Goal: Task Accomplishment & Management: Manage account settings

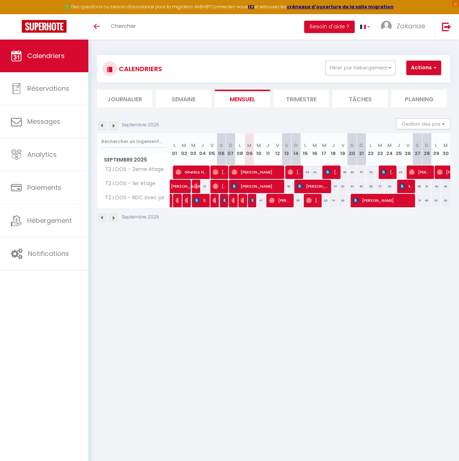
click at [113, 126] on img at bounding box center [113, 126] width 8 height 8
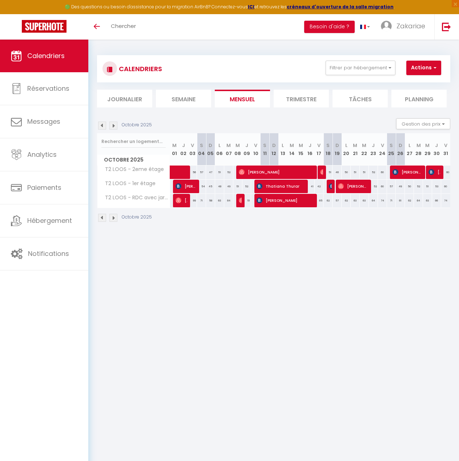
click at [113, 126] on img at bounding box center [113, 126] width 8 height 8
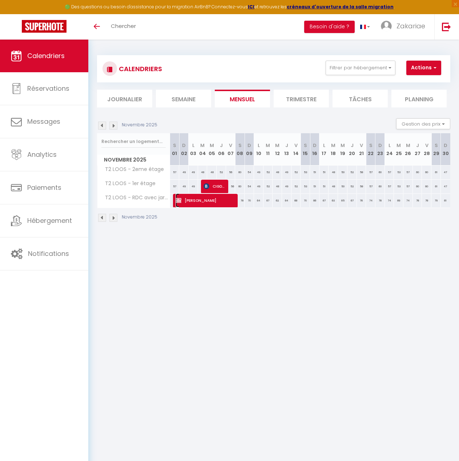
click at [214, 200] on span "[PERSON_NAME]" at bounding box center [203, 201] width 57 height 14
select select "OK"
select select "KO"
select select "0"
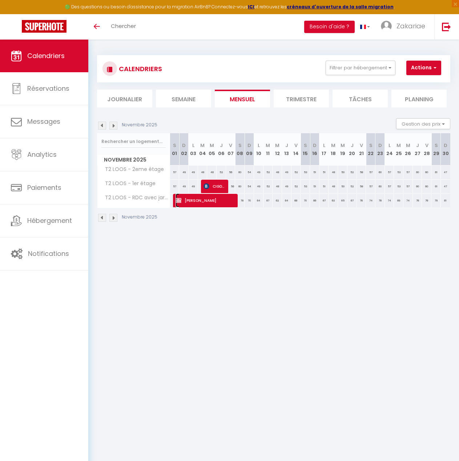
select select "1"
select select
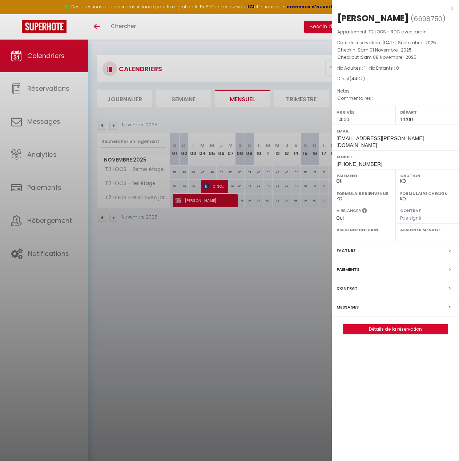
drag, startPoint x: 214, startPoint y: 200, endPoint x: 167, endPoint y: 273, distance: 86.9
click at [167, 272] on div at bounding box center [229, 230] width 459 height 461
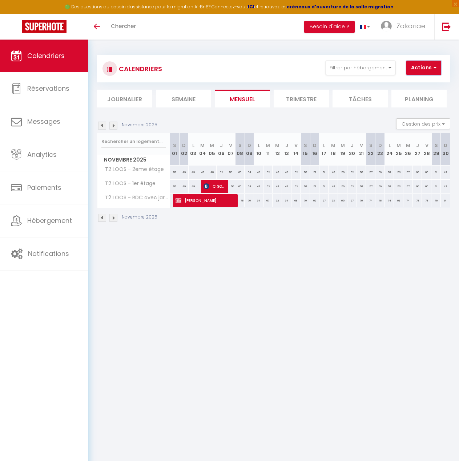
click at [431, 70] on button "Actions" at bounding box center [423, 68] width 35 height 15
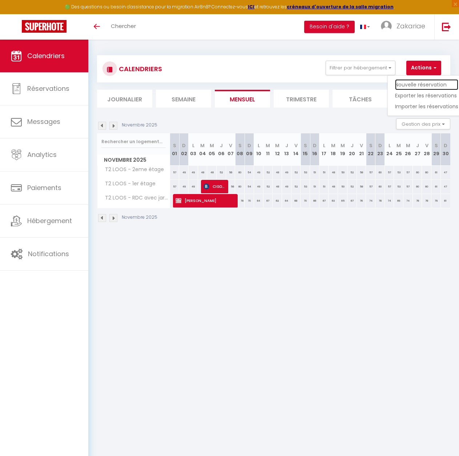
click at [428, 82] on link "Nouvelle réservation" at bounding box center [426, 84] width 63 height 11
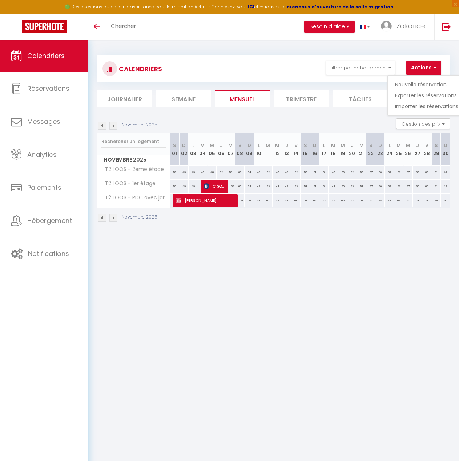
select select
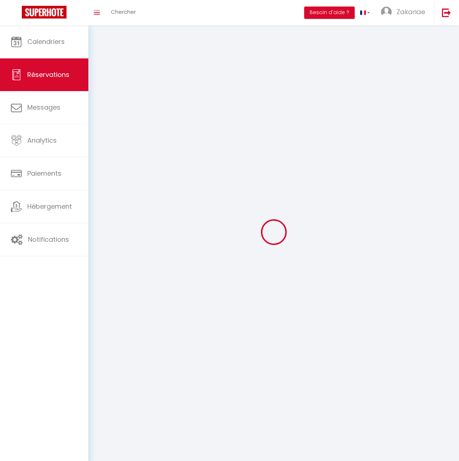
select select
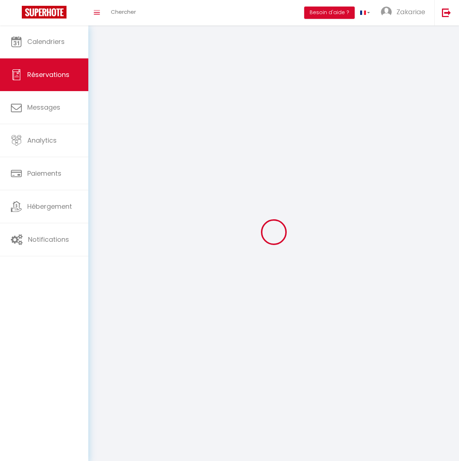
select select
checkbox input "false"
select select
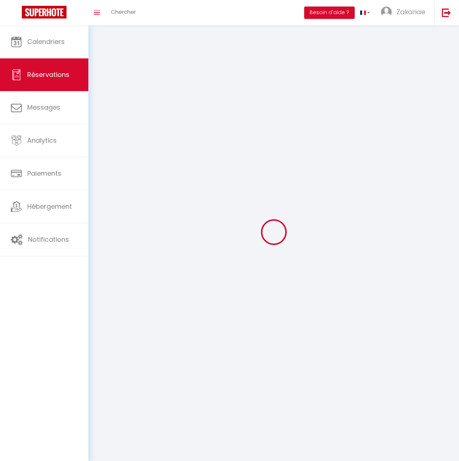
select select
checkbox input "false"
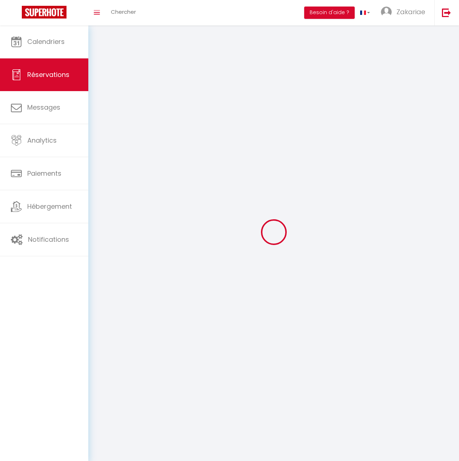
select select
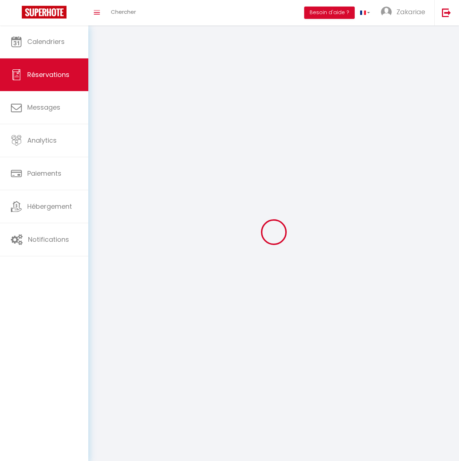
checkbox input "false"
select select
checkbox input "false"
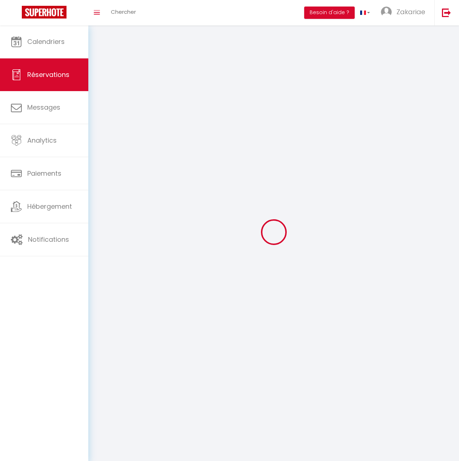
select select
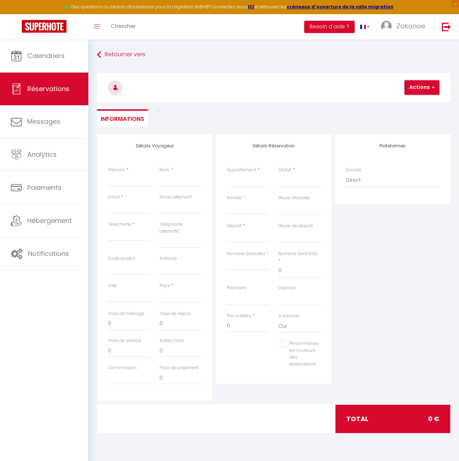
click at [433, 88] on span "button" at bounding box center [432, 87] width 4 height 7
click at [175, 94] on h3 at bounding box center [273, 87] width 353 height 29
click at [123, 186] on input "Prénom" at bounding box center [129, 180] width 42 height 13
type input "C"
select select
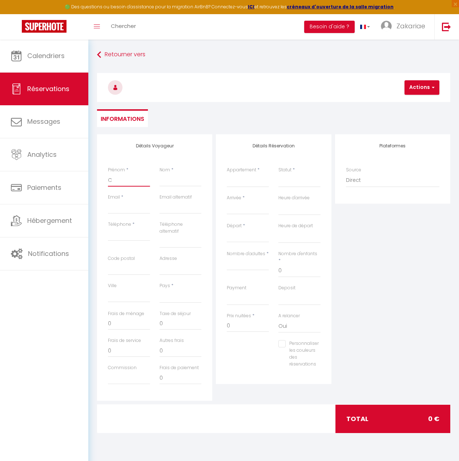
select select
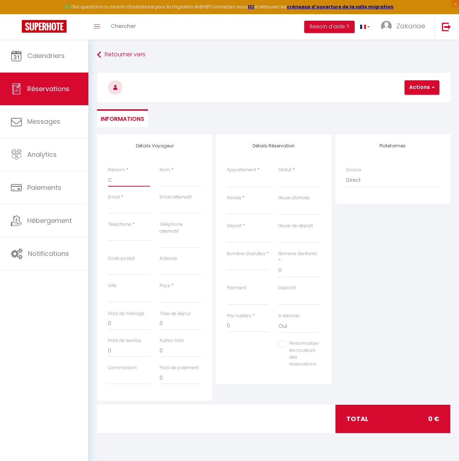
select select
checkbox input "false"
type input "Ch"
select select
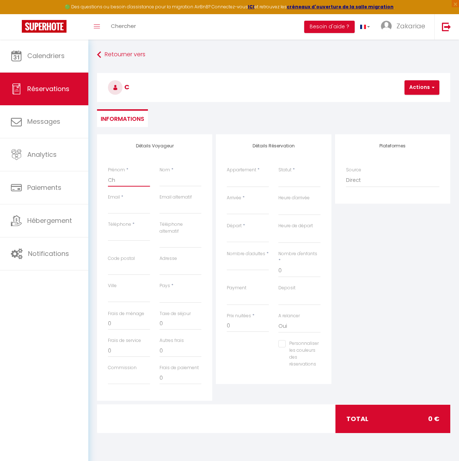
select select
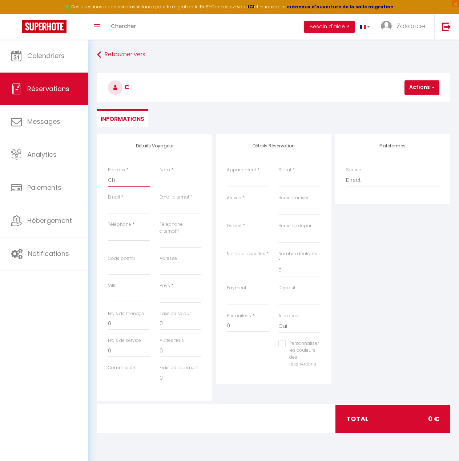
checkbox input "false"
type input "Chr"
select select
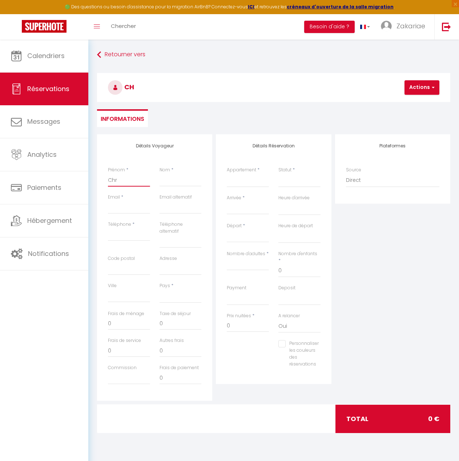
select select
checkbox input "false"
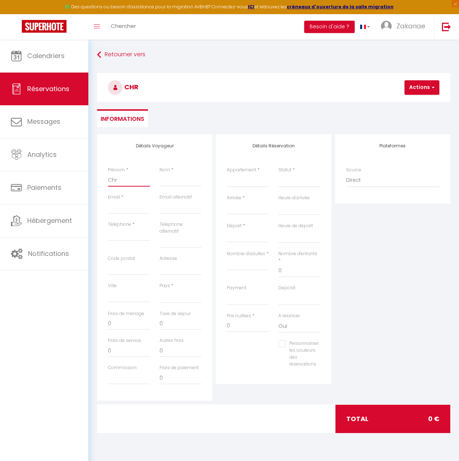
type input "Chri"
select select
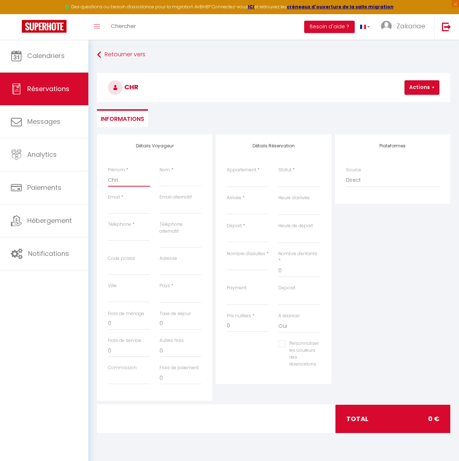
select select
checkbox input "false"
type input "[PERSON_NAME]"
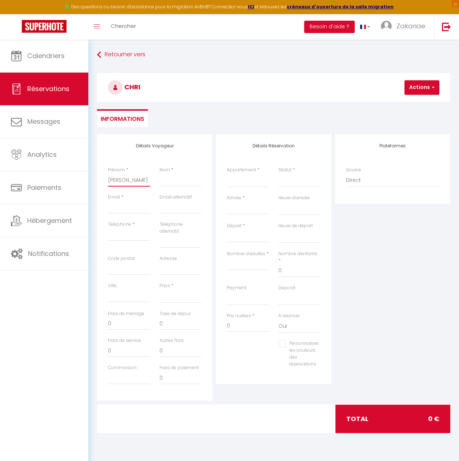
select select
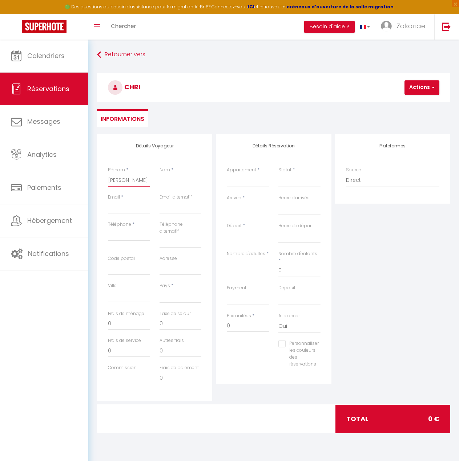
select select
checkbox input "false"
type input "[DEMOGRAPHIC_DATA]"
select select
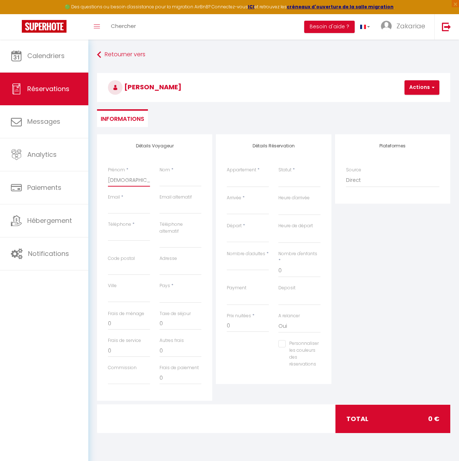
select select
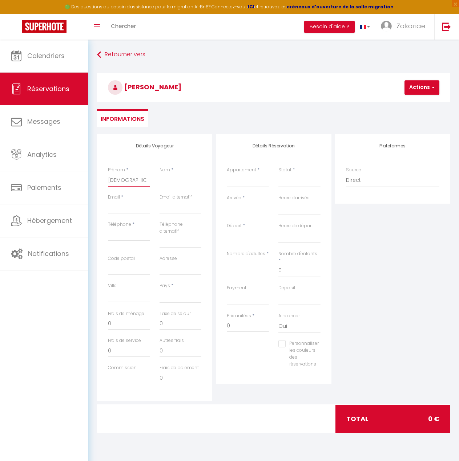
select select
checkbox input "false"
type input "[DEMOGRAPHIC_DATA]"
select select
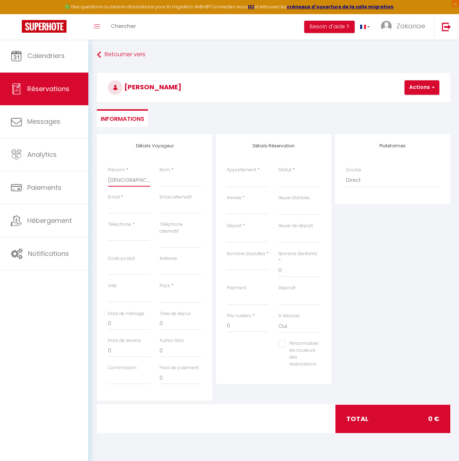
select select
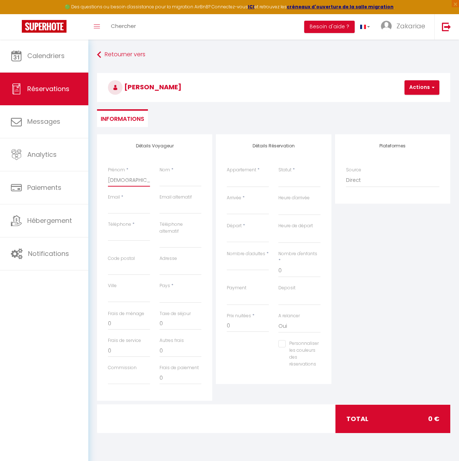
checkbox input "false"
type input "[PERSON_NAME]"
select select
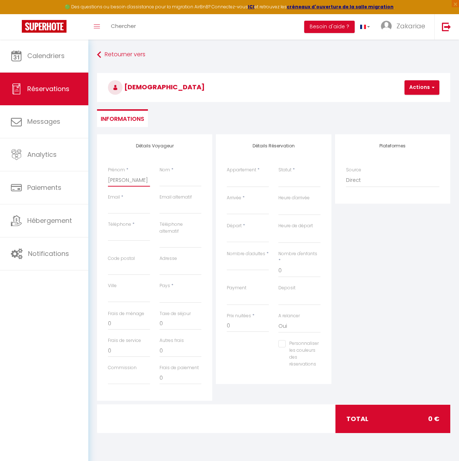
select select
checkbox input "false"
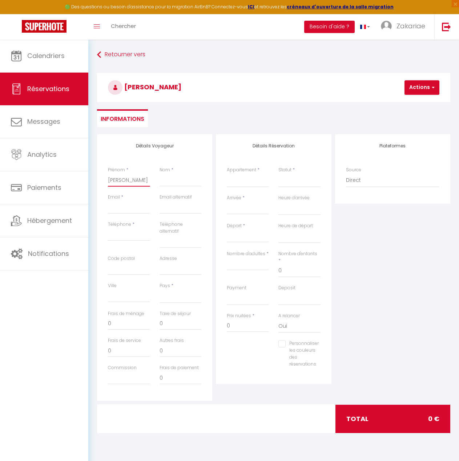
type input "[PERSON_NAME]"
select select
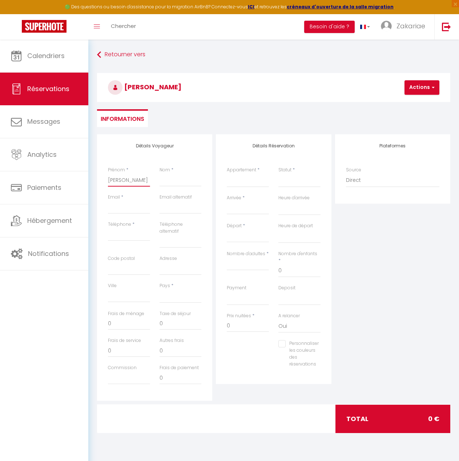
select select
checkbox input "false"
type input "[PERSON_NAME]"
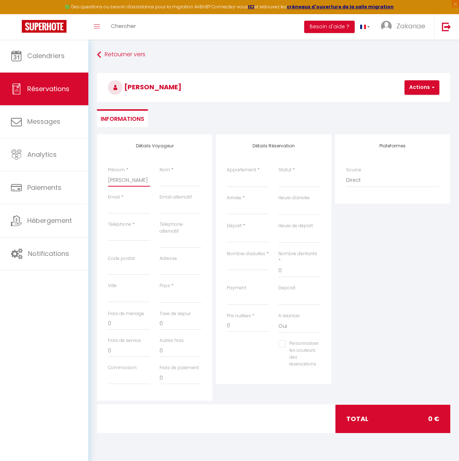
select select
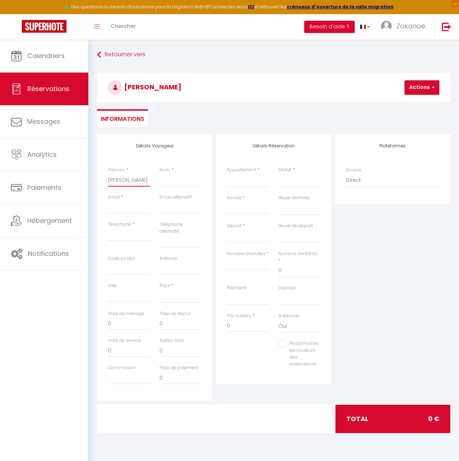
select select
checkbox input "false"
type input "[PERSON_NAME]"
select select
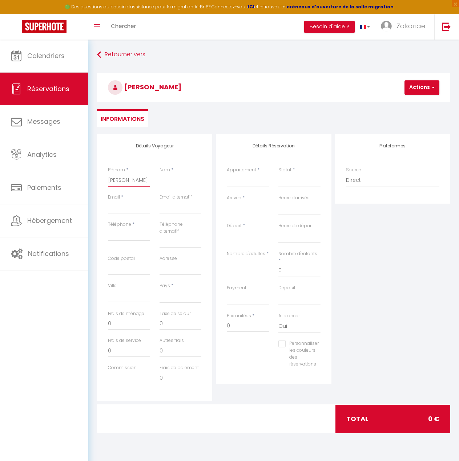
select select
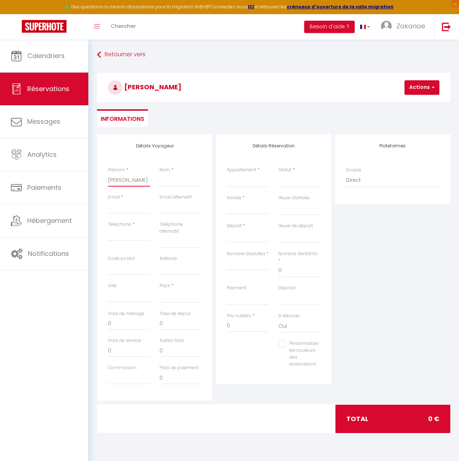
select select
checkbox input "false"
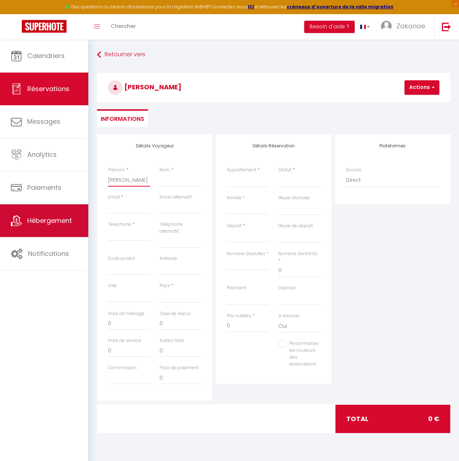
type input "[PERSON_NAME]"
click at [60, 222] on span "Hébergement" at bounding box center [49, 220] width 45 height 9
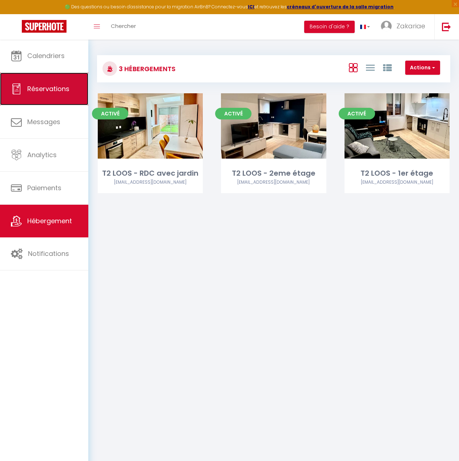
click at [58, 99] on link "Réservations" at bounding box center [44, 89] width 88 height 33
select select "not_cancelled"
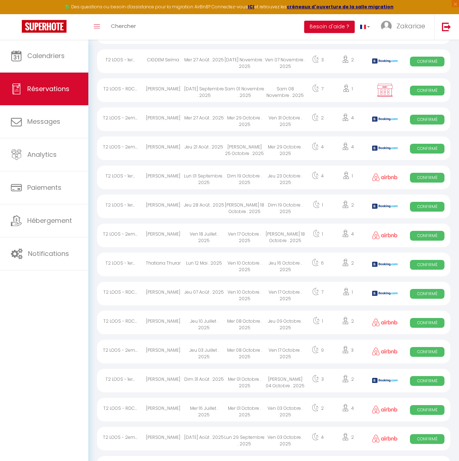
scroll to position [109, 0]
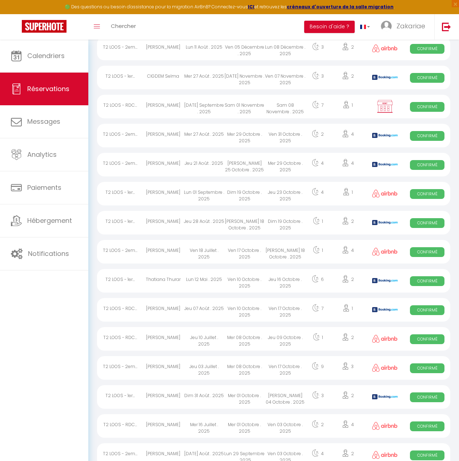
click at [388, 104] on img at bounding box center [385, 107] width 18 height 14
select select "OK"
select select "KO"
select select "0"
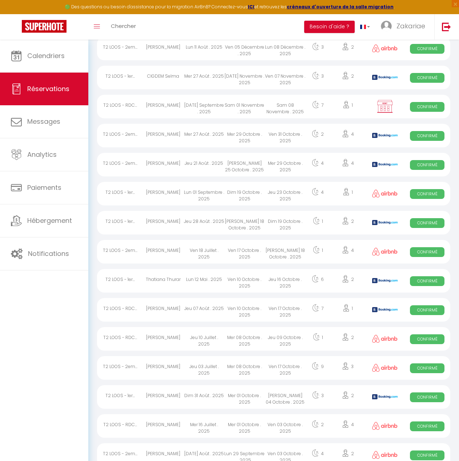
select select "1"
select select
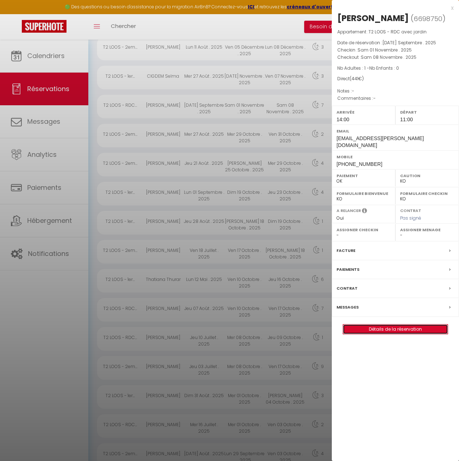
click at [429, 333] on link "Détails de la réservation" at bounding box center [395, 329] width 105 height 9
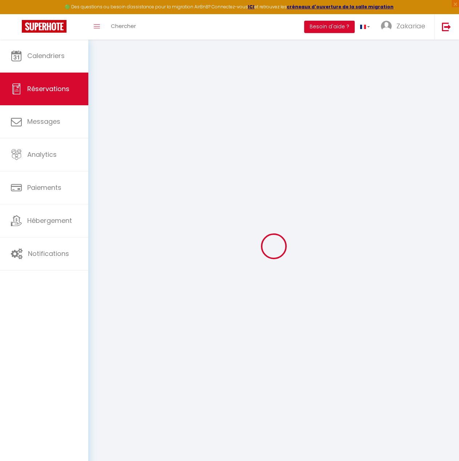
select select
checkbox input "false"
select select
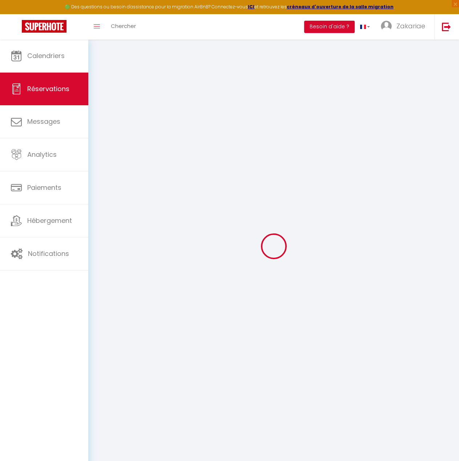
select select
checkbox input "false"
select select
type input "20"
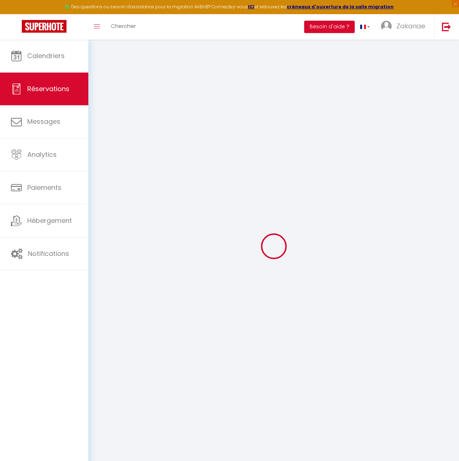
type input "21"
select select
checkbox input "false"
select select
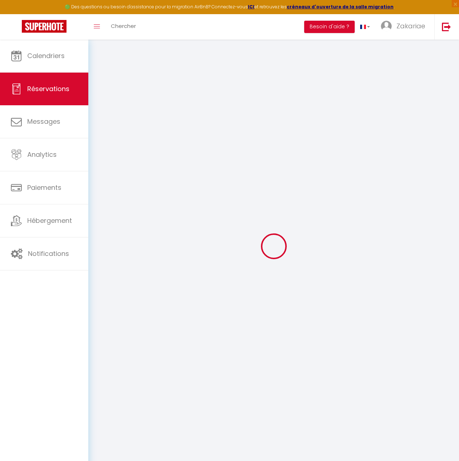
checkbox input "false"
select select "14:00"
select select "11:00"
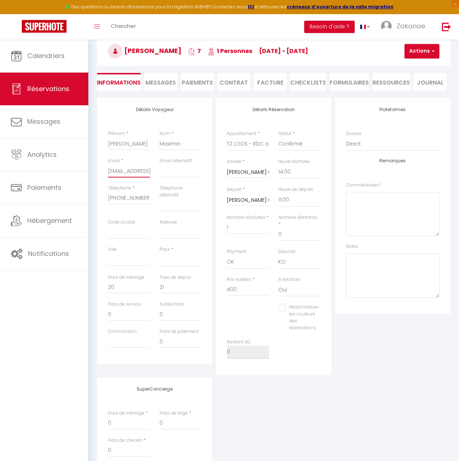
scroll to position [0, 31]
drag, startPoint x: 108, startPoint y: 173, endPoint x: 180, endPoint y: 171, distance: 71.6
click at [180, 171] on div "Email * maximin.christel@gmail.com Email alternatif" at bounding box center [154, 171] width 103 height 27
click at [294, 143] on select "Confirmé Non Confirmé [PERSON_NAME] par le voyageur No Show Request" at bounding box center [299, 144] width 42 height 14
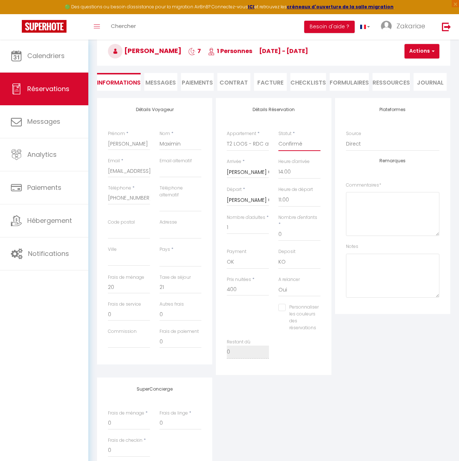
select select "4"
click at [278, 137] on select "Confirmé Non Confirmé [PERSON_NAME] par le voyageur No Show Request" at bounding box center [299, 144] width 42 height 14
select select
checkbox input "false"
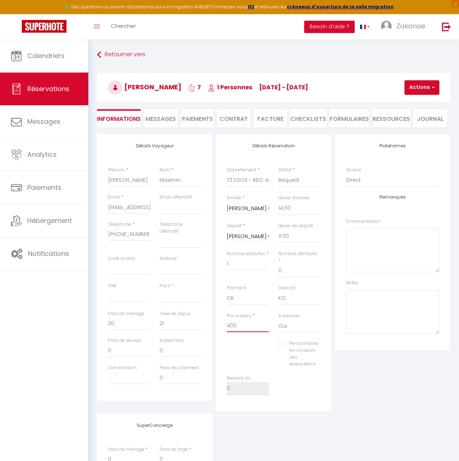
click at [251, 319] on input "400" at bounding box center [248, 325] width 42 height 13
drag, startPoint x: 253, startPoint y: 320, endPoint x: 230, endPoint y: 320, distance: 22.9
click at [230, 320] on input "400" at bounding box center [248, 325] width 42 height 13
click at [240, 319] on input "400" at bounding box center [248, 325] width 42 height 13
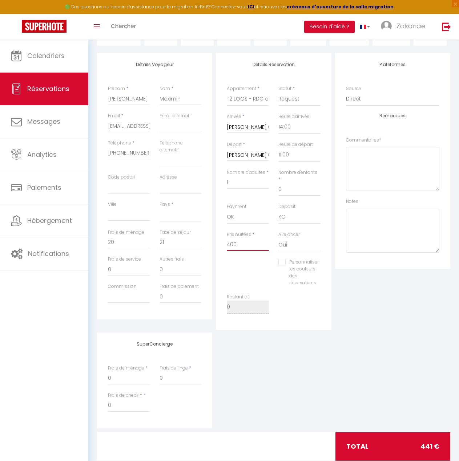
scroll to position [92, 0]
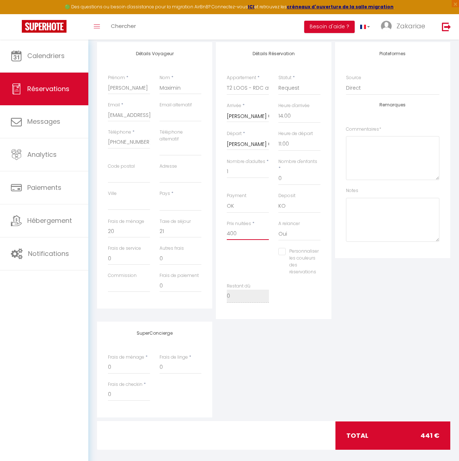
drag, startPoint x: 230, startPoint y: 225, endPoint x: 196, endPoint y: 225, distance: 33.4
click at [196, 225] on div "Détails Voyageur Prénom * Christelle Nom * Maximin Email * maximin.christel@gma…" at bounding box center [273, 180] width 357 height 277
type input "5"
select select
checkbox input "false"
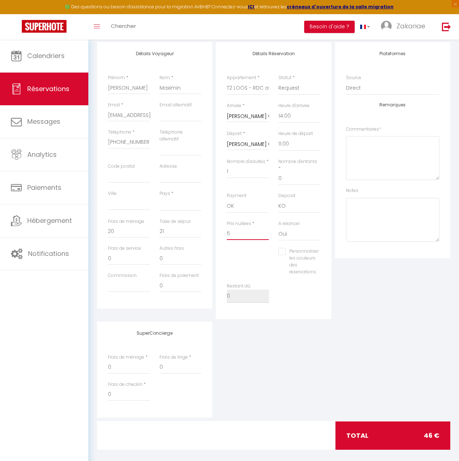
type input "57"
select select
checkbox input "false"
type input "57"
select select
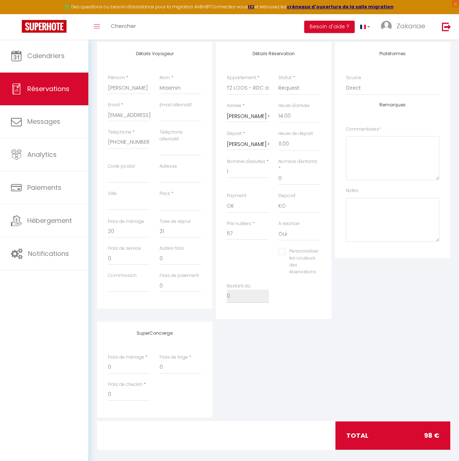
type input "0"
checkbox input "false"
click at [330, 351] on div "SuperConcierge Frais de ménage * 0 Frais de linge * 0 Frais de checkin * 0" at bounding box center [273, 370] width 357 height 96
drag, startPoint x: 243, startPoint y: 223, endPoint x: 210, endPoint y: 224, distance: 33.8
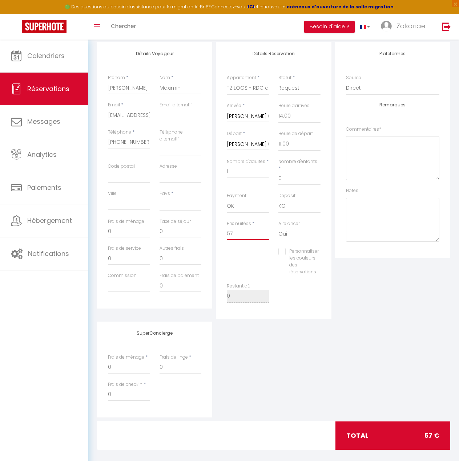
click at [210, 224] on div "Détails Voyageur Prénom * Christelle Nom * Maximin Email * maximin.christel@gma…" at bounding box center [273, 180] width 357 height 277
type input "4"
select select
checkbox input "false"
type input "40"
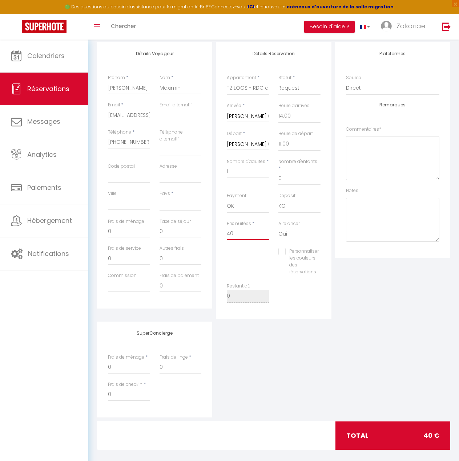
select select
checkbox input "false"
type input "400"
select select
checkbox input "false"
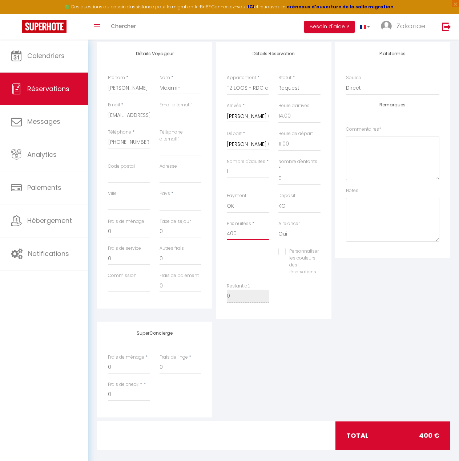
type input "400"
click at [312, 360] on div "SuperConcierge Frais de ménage * 0 Frais de linge * 0 Frais de checkin * 0" at bounding box center [273, 370] width 357 height 96
drag, startPoint x: 143, startPoint y: 141, endPoint x: 104, endPoint y: 143, distance: 39.7
click at [104, 143] on div "Téléphone * +33769975753" at bounding box center [129, 146] width 52 height 34
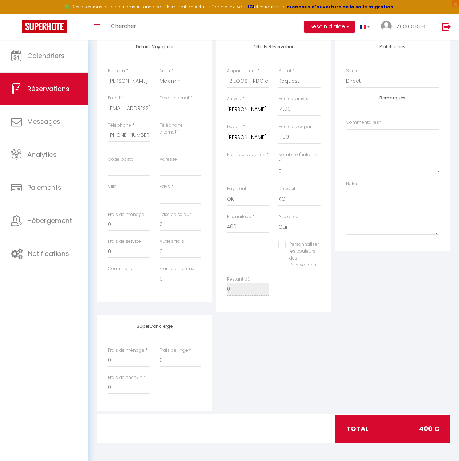
select select "not_cancelled"
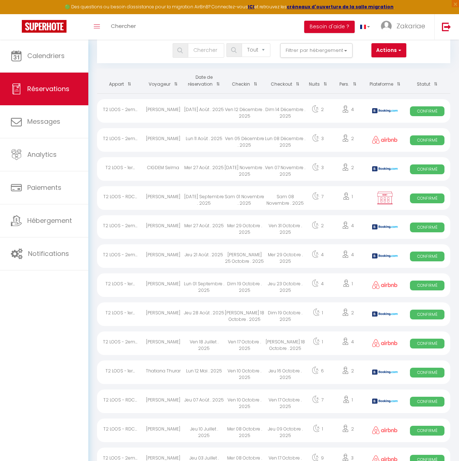
scroll to position [1, 0]
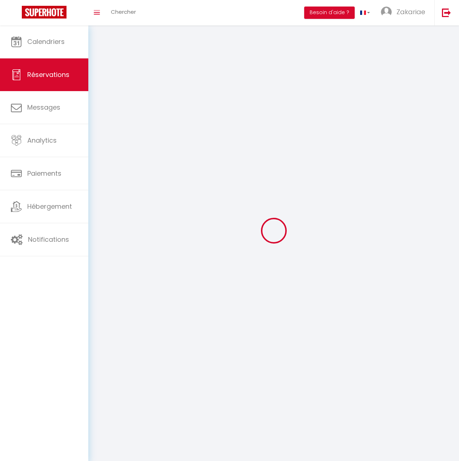
scroll to position [40, 0]
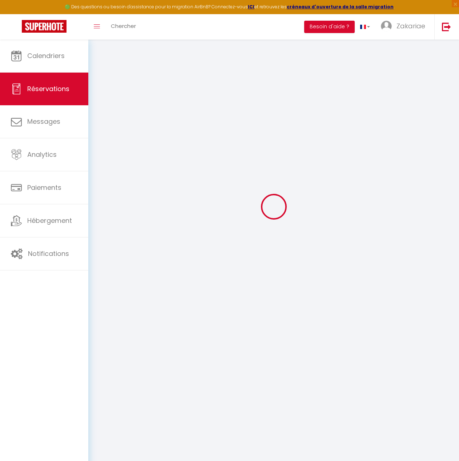
select select
checkbox input "false"
select select
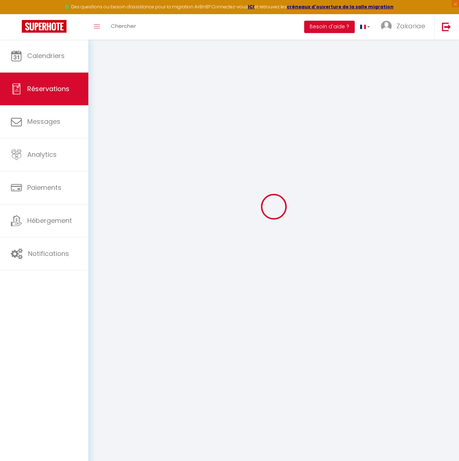
select select
checkbox input "false"
select select
type input "20"
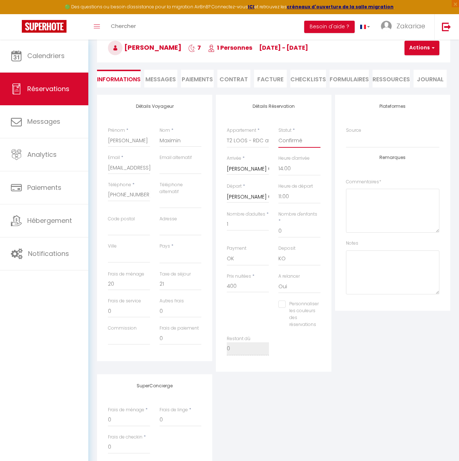
click at [283, 139] on select "Confirmé Non Confirmé [PERSON_NAME] par le voyageur No Show Request" at bounding box center [299, 141] width 42 height 14
click at [278, 134] on select "Confirmé Non Confirmé [PERSON_NAME] par le voyageur No Show Request" at bounding box center [299, 141] width 42 height 14
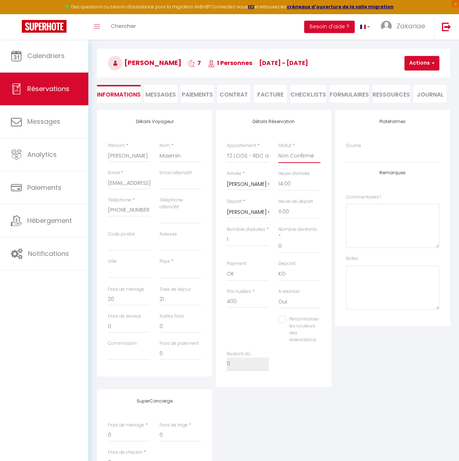
scroll to position [20, 0]
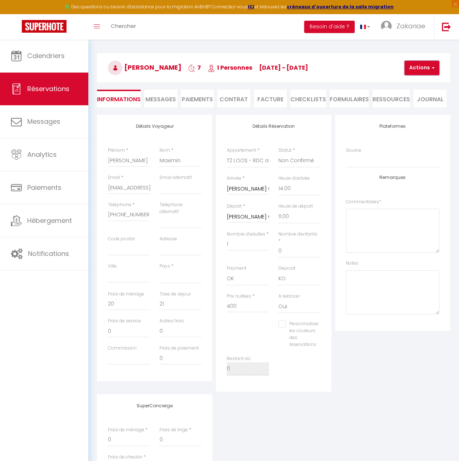
click at [424, 73] on button "Actions" at bounding box center [421, 68] width 35 height 15
click at [427, 84] on link "Enregistrer" at bounding box center [427, 83] width 57 height 9
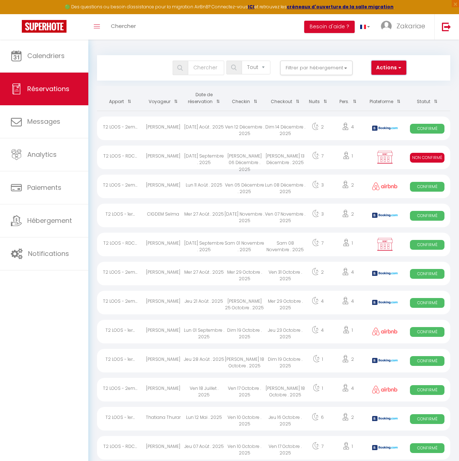
click at [394, 65] on button "Actions" at bounding box center [388, 68] width 35 height 15
click at [377, 81] on link "Nouvelle Réservation" at bounding box center [367, 83] width 78 height 9
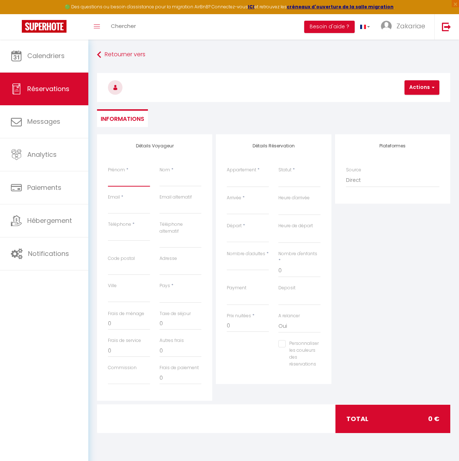
click at [114, 179] on input "Prénom" at bounding box center [129, 180] width 42 height 13
click at [174, 177] on input "Nom" at bounding box center [180, 180] width 42 height 13
click at [136, 206] on input "Email client" at bounding box center [129, 207] width 42 height 13
paste input "Mobile +33769975753 Paiement KO Caution KO Formulaire Bienvenue KO Formulaire C…"
paste input "[EMAIL_ADDRESS][PERSON_NAME][DOMAIN_NAME]"
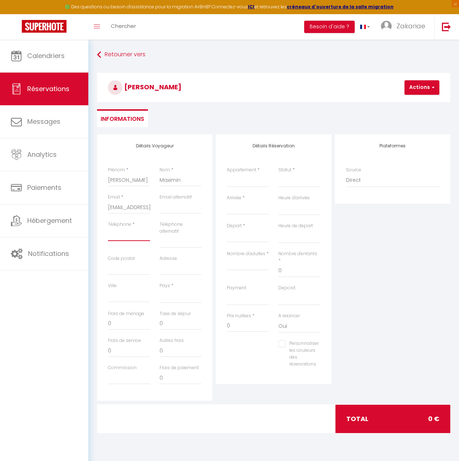
click at [128, 233] on input "Téléphone" at bounding box center [129, 234] width 42 height 13
paste input "[PHONE_NUMBER]"
click at [172, 294] on select "[GEOGRAPHIC_DATA] [GEOGRAPHIC_DATA] [GEOGRAPHIC_DATA] [GEOGRAPHIC_DATA] [GEOGRA…" at bounding box center [180, 297] width 42 height 14
click at [159, 290] on select "[GEOGRAPHIC_DATA] [GEOGRAPHIC_DATA] [GEOGRAPHIC_DATA] [GEOGRAPHIC_DATA] [GEOGRA…" at bounding box center [180, 297] width 42 height 14
click at [240, 180] on select "T2 LOOS - RDC avec jardin T2 LOOS - 2eme étage T2 LOOS - 1er étage" at bounding box center [248, 181] width 42 height 14
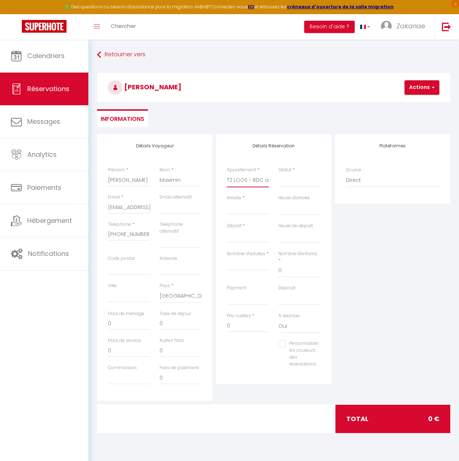
click at [227, 174] on select "T2 LOOS - RDC avec jardin T2 LOOS - 2eme étage T2 LOOS - 1er étage" at bounding box center [248, 181] width 42 height 14
click at [294, 177] on select "Confirmé Non Confirmé [PERSON_NAME] par le voyageur No Show Request" at bounding box center [299, 181] width 42 height 14
click at [298, 183] on select "Confirmé Non Confirmé [PERSON_NAME] par le voyageur No Show Request" at bounding box center [299, 181] width 42 height 14
click at [302, 187] on select "Confirmé Non Confirmé [PERSON_NAME] par le voyageur No Show Request" at bounding box center [299, 181] width 42 height 14
click at [278, 174] on select "Confirmé Non Confirmé [PERSON_NAME] par le voyageur No Show Request" at bounding box center [299, 181] width 42 height 14
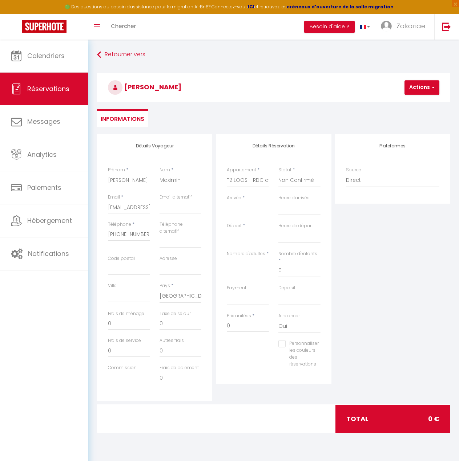
click at [246, 209] on input "Arrivée" at bounding box center [248, 208] width 42 height 9
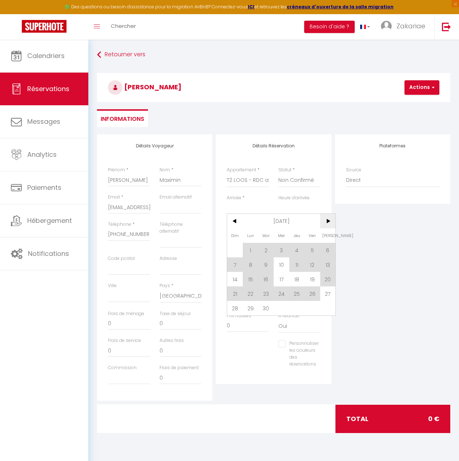
click at [331, 219] on span ">" at bounding box center [328, 221] width 16 height 15
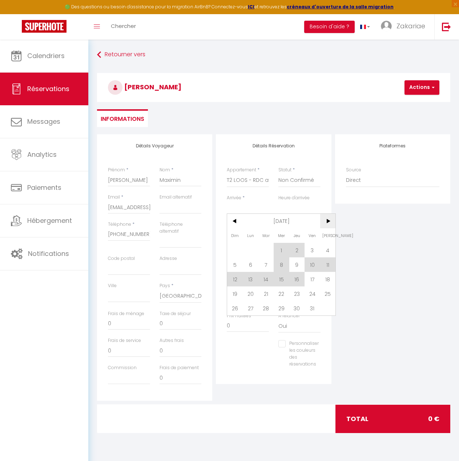
click at [325, 220] on span ">" at bounding box center [328, 221] width 16 height 15
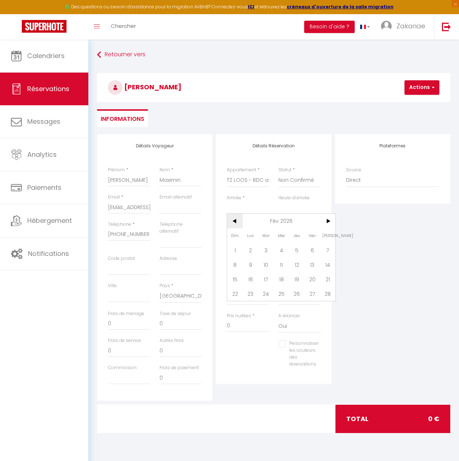
click at [235, 222] on span "<" at bounding box center [235, 221] width 16 height 15
click at [266, 262] on span "6" at bounding box center [266, 265] width 16 height 15
click at [308, 213] on select "00:00 00:30 01:00 01:30 02:00 02:30 03:00 03:30 04:00 04:30 05:00 05:30 06:00 0…" at bounding box center [299, 209] width 42 height 14
click at [417, 224] on div "Plateformes Source Direct [DOMAIN_NAME] [DOMAIN_NAME] Chalet montagne Expedia G…" at bounding box center [392, 267] width 119 height 267
click at [247, 238] on input "Mer 07 Janvier 2026" at bounding box center [248, 236] width 42 height 9
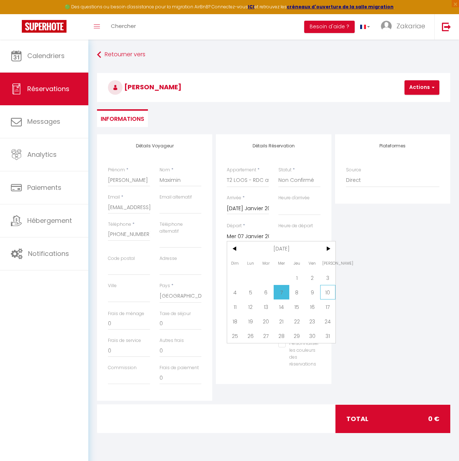
click at [325, 289] on span "10" at bounding box center [328, 292] width 16 height 15
click at [120, 323] on input "0" at bounding box center [129, 323] width 42 height 13
click at [246, 320] on input "0" at bounding box center [248, 325] width 42 height 13
click at [176, 323] on input "0" at bounding box center [180, 323] width 42 height 13
click at [126, 321] on input "0" at bounding box center [129, 323] width 42 height 13
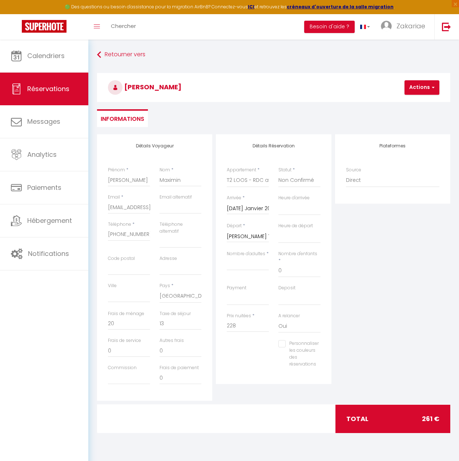
click at [387, 294] on div "Plateformes Source Direct [DOMAIN_NAME] [DOMAIN_NAME] Chalet montagne Expedia G…" at bounding box center [392, 267] width 119 height 267
click at [233, 267] on input "Nombre d'adultes" at bounding box center [248, 264] width 42 height 13
click at [384, 258] on div "Plateformes Source Direct [DOMAIN_NAME] [DOMAIN_NAME] Chalet montagne Expedia G…" at bounding box center [392, 267] width 119 height 267
click at [437, 88] on button "Actions" at bounding box center [421, 87] width 35 height 15
click at [431, 104] on link "Enregistrer" at bounding box center [427, 103] width 57 height 9
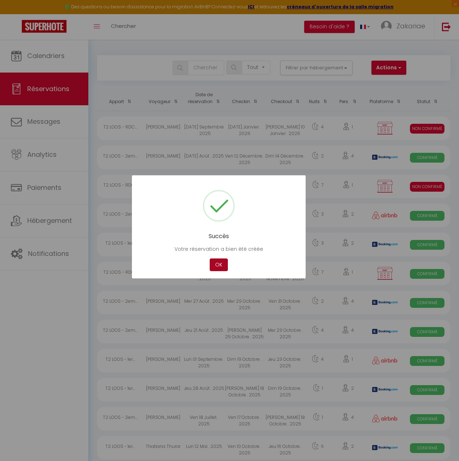
click at [219, 271] on button "OK" at bounding box center [219, 265] width 18 height 13
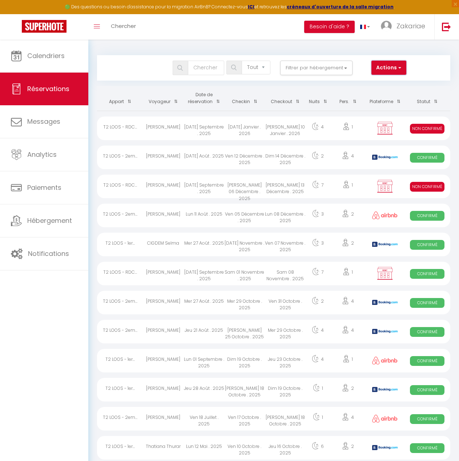
click at [390, 68] on button "Actions" at bounding box center [388, 68] width 35 height 15
click at [382, 80] on link "Nouvelle Réservation" at bounding box center [367, 83] width 78 height 9
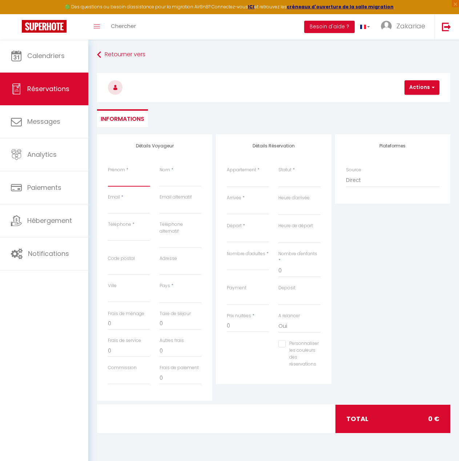
click at [109, 185] on input "Prénom" at bounding box center [129, 180] width 42 height 13
click at [137, 208] on input "Email client" at bounding box center [129, 207] width 42 height 13
paste input "[PHONE_NUMBER]"
click at [136, 233] on input "Téléphone" at bounding box center [129, 234] width 42 height 13
paste input "[PHONE_NUMBER]"
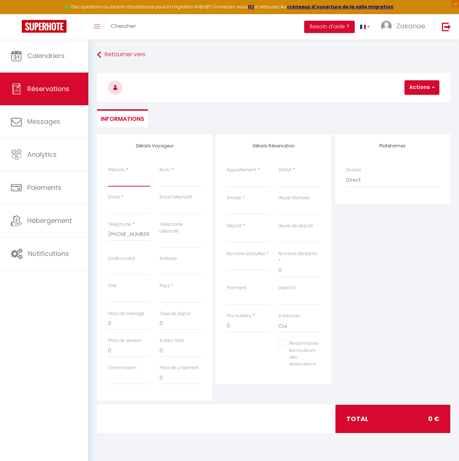
click at [129, 180] on input "Prénom" at bounding box center [129, 180] width 42 height 13
click at [129, 211] on input "Email client" at bounding box center [129, 207] width 42 height 13
paste input "[EMAIL_ADDRESS][PERSON_NAME][DOMAIN_NAME]"
click at [119, 181] on input "Prénom" at bounding box center [129, 180] width 42 height 13
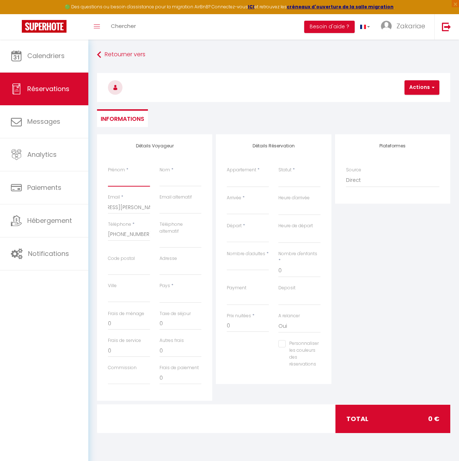
scroll to position [0, 0]
click at [172, 185] on input "Nom" at bounding box center [180, 180] width 42 height 13
click at [246, 230] on div "< Sep 2025 > Dim Lun Mar Mer Jeu Ven Sam 1 2 3 4 5 6 7 8 9 10 11 12 13 14 15 16…" at bounding box center [248, 236] width 42 height 13
click at [250, 179] on select "T2 LOOS - RDC avec jardin T2 LOOS - 2eme étage T2 LOOS - 1er étage" at bounding box center [248, 181] width 42 height 14
click at [227, 174] on select "T2 LOOS - RDC avec jardin T2 LOOS - 2eme étage T2 LOOS - 1er étage" at bounding box center [248, 181] width 42 height 14
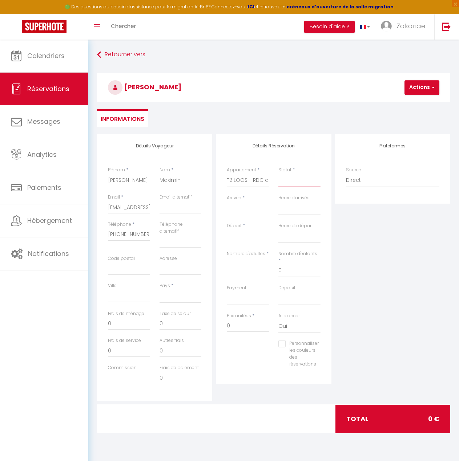
click at [291, 181] on select "Confirmé Non Confirmé [PERSON_NAME] par le voyageur No Show Request" at bounding box center [299, 181] width 42 height 14
drag, startPoint x: 296, startPoint y: 183, endPoint x: 300, endPoint y: 182, distance: 3.8
click at [296, 183] on select "Confirmé Non Confirmé [PERSON_NAME] par le voyageur No Show Request" at bounding box center [299, 181] width 42 height 14
click at [297, 179] on select "Confirmé Non Confirmé [PERSON_NAME] par le voyageur No Show Request" at bounding box center [299, 181] width 42 height 14
click at [278, 174] on select "Confirmé Non Confirmé [PERSON_NAME] par le voyageur No Show Request" at bounding box center [299, 181] width 42 height 14
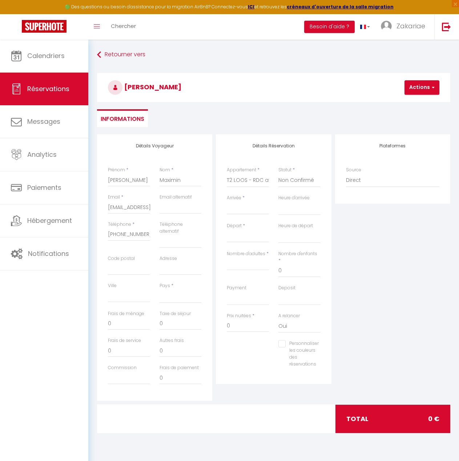
click at [250, 209] on input "Arrivée" at bounding box center [248, 208] width 42 height 9
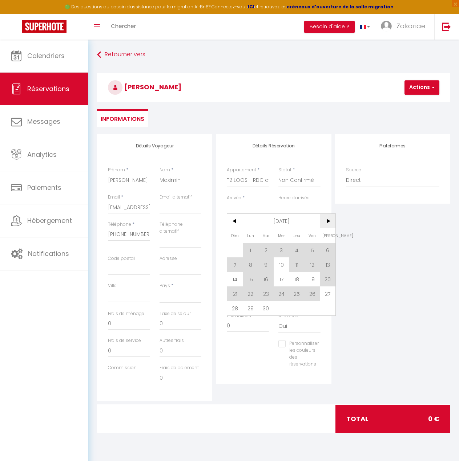
click at [334, 220] on span ">" at bounding box center [328, 221] width 16 height 15
click at [330, 220] on span ">" at bounding box center [328, 221] width 16 height 15
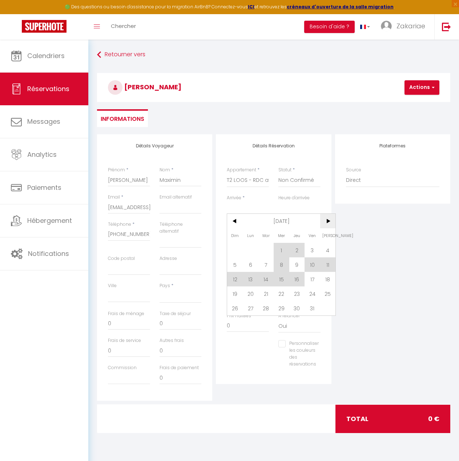
click at [329, 220] on span ">" at bounding box center [328, 221] width 16 height 15
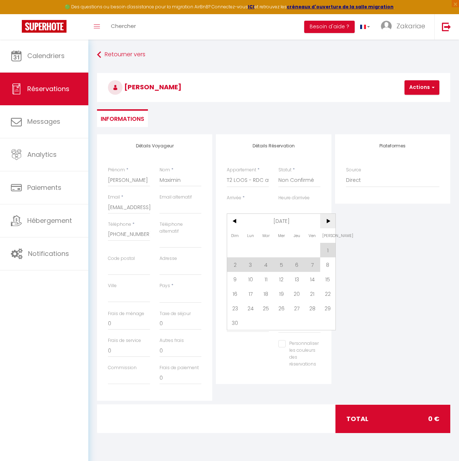
click at [331, 220] on span ">" at bounding box center [328, 221] width 16 height 15
click at [328, 220] on span ">" at bounding box center [328, 221] width 16 height 15
click at [232, 221] on span "<" at bounding box center [235, 221] width 16 height 15
click at [324, 277] on span "17" at bounding box center [328, 279] width 16 height 15
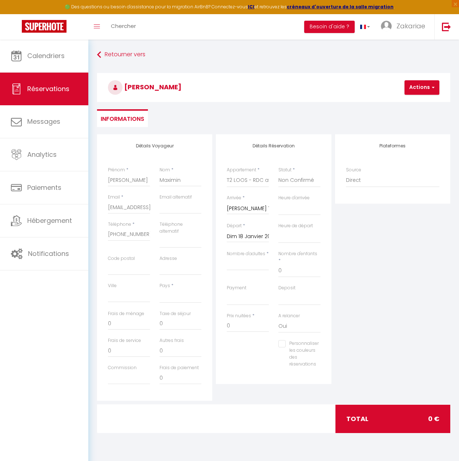
click at [249, 239] on input "Dim 18 Janvier 2026" at bounding box center [248, 236] width 42 height 9
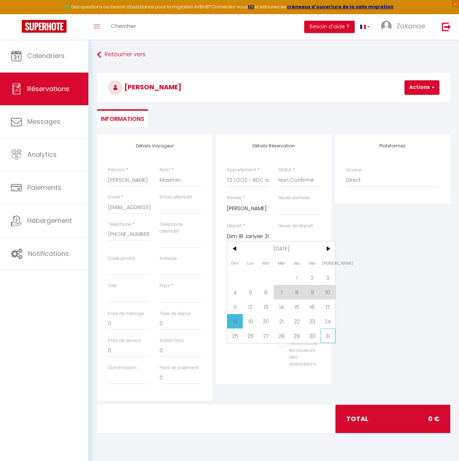
click at [330, 333] on span "31" at bounding box center [328, 336] width 16 height 15
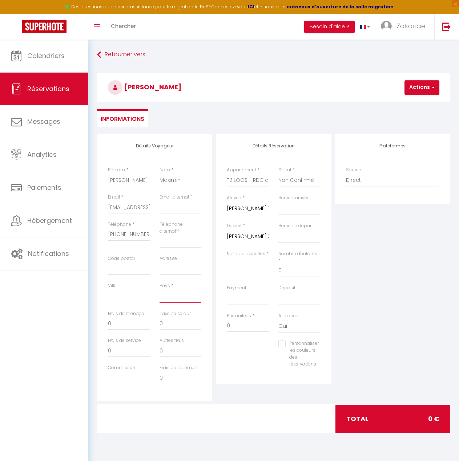
click at [181, 300] on select "[GEOGRAPHIC_DATA] [GEOGRAPHIC_DATA] [GEOGRAPHIC_DATA] [GEOGRAPHIC_DATA] [GEOGRA…" at bounding box center [180, 297] width 42 height 14
click at [159, 290] on select "[GEOGRAPHIC_DATA] [GEOGRAPHIC_DATA] [GEOGRAPHIC_DATA] [GEOGRAPHIC_DATA] [GEOGRA…" at bounding box center [180, 297] width 42 height 14
click at [126, 318] on input "0" at bounding box center [129, 323] width 42 height 13
click at [245, 322] on input "0" at bounding box center [248, 325] width 42 height 13
click at [164, 328] on input "0" at bounding box center [180, 323] width 42 height 13
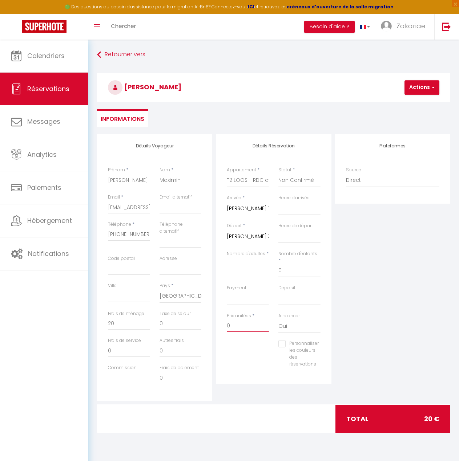
click at [250, 321] on input "0" at bounding box center [248, 325] width 42 height 13
click at [178, 328] on input "0" at bounding box center [180, 323] width 42 height 13
click at [110, 323] on input "0" at bounding box center [129, 323] width 42 height 13
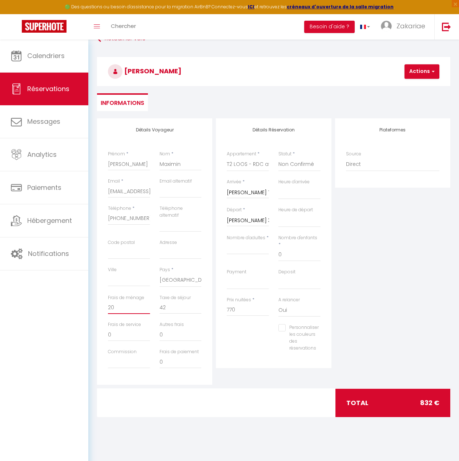
scroll to position [3, 0]
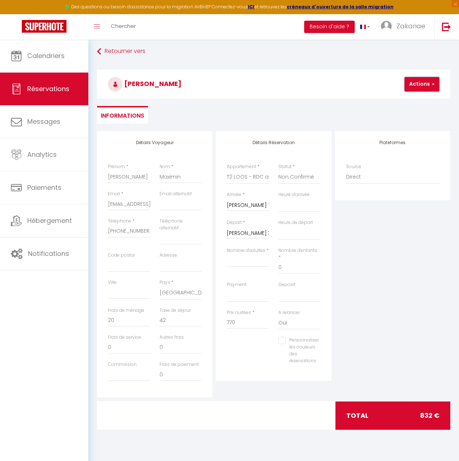
click at [428, 89] on button "Actions" at bounding box center [421, 84] width 35 height 15
click at [430, 99] on link "Enregistrer" at bounding box center [427, 100] width 57 height 9
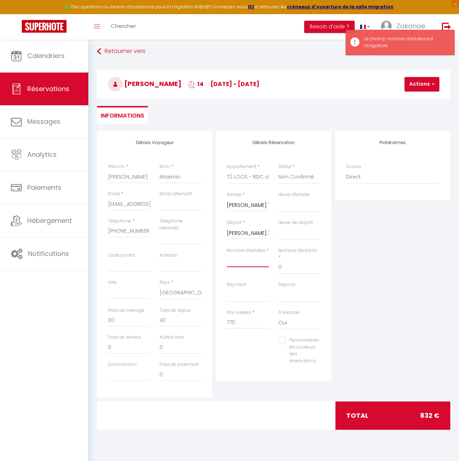
click at [254, 264] on input "Nombre d'adultes" at bounding box center [248, 260] width 42 height 13
click at [246, 257] on input "Nombre d'adultes" at bounding box center [248, 260] width 42 height 13
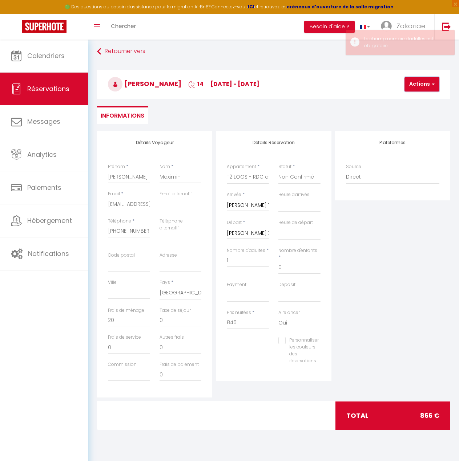
click at [427, 88] on button "Actions" at bounding box center [421, 84] width 35 height 15
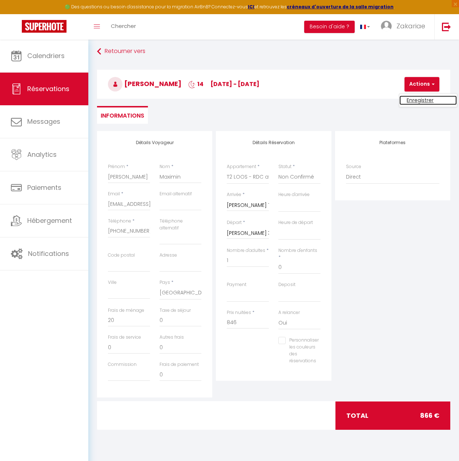
click at [426, 101] on link "Enregistrer" at bounding box center [427, 100] width 57 height 9
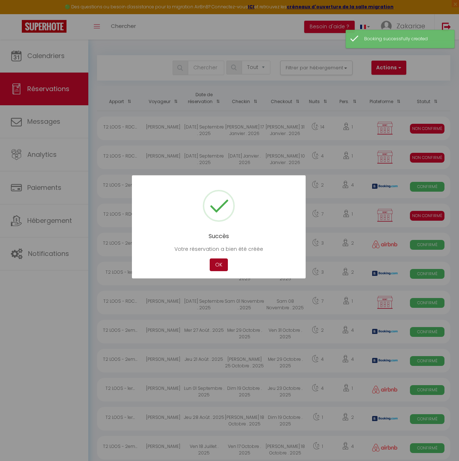
click at [223, 267] on button "OK" at bounding box center [219, 265] width 18 height 13
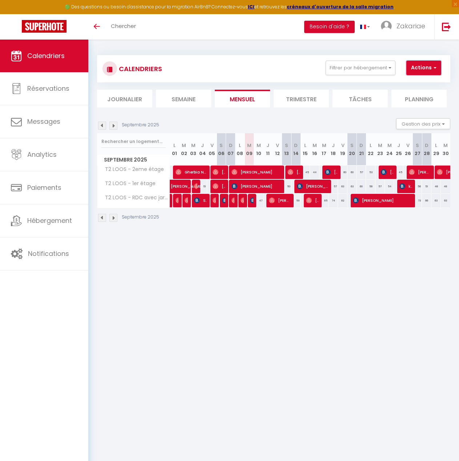
click at [433, 69] on span "button" at bounding box center [434, 67] width 4 height 7
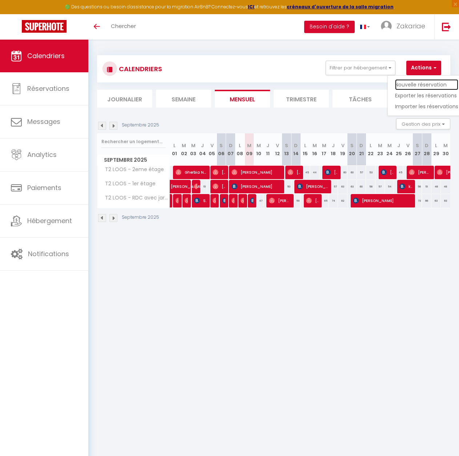
click at [433, 86] on link "Nouvelle réservation" at bounding box center [426, 84] width 63 height 11
select select
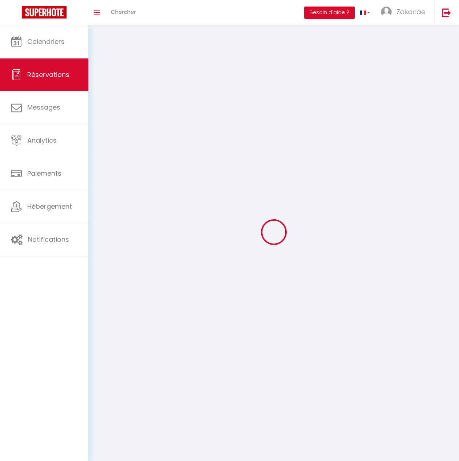
select select
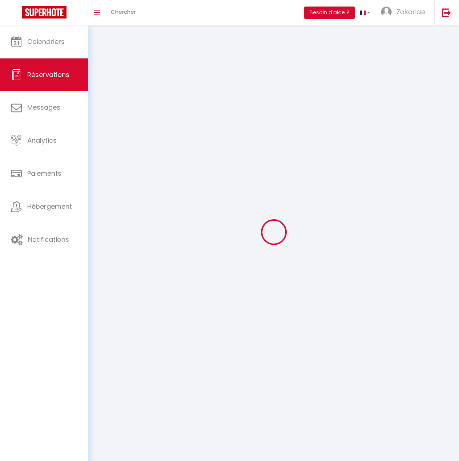
select select
checkbox input "false"
select select
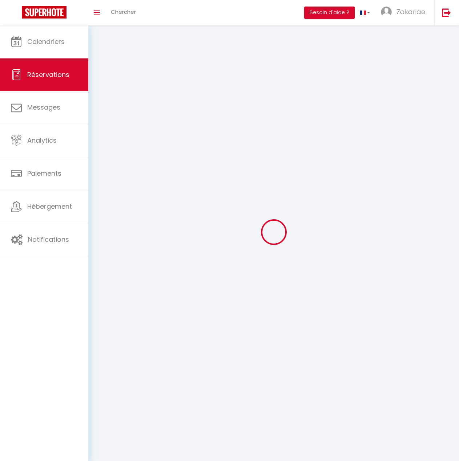
select select
checkbox input "false"
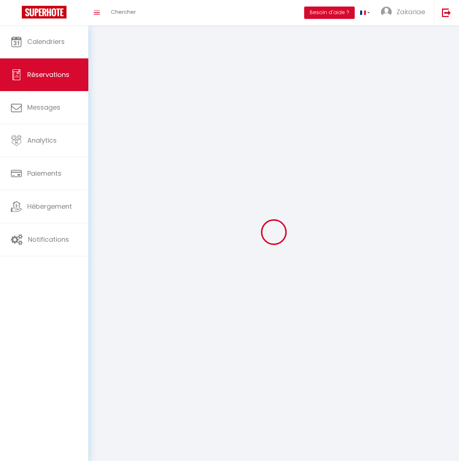
select select
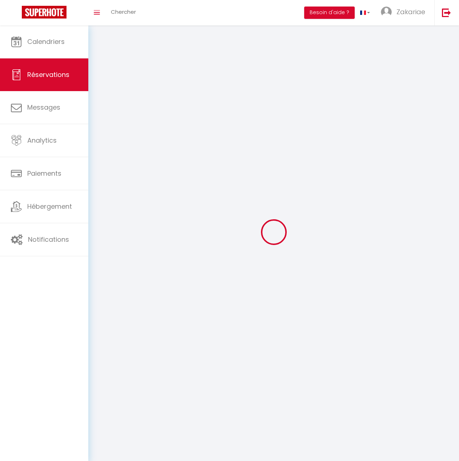
checkbox input "false"
select select
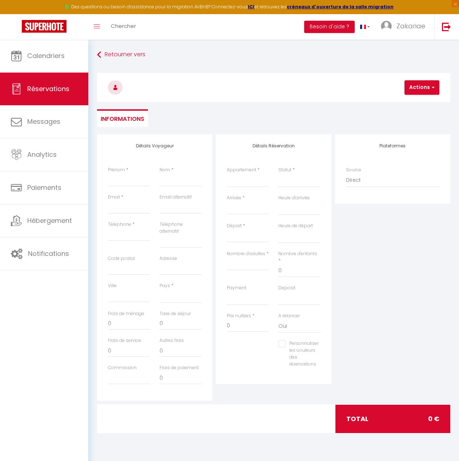
select select
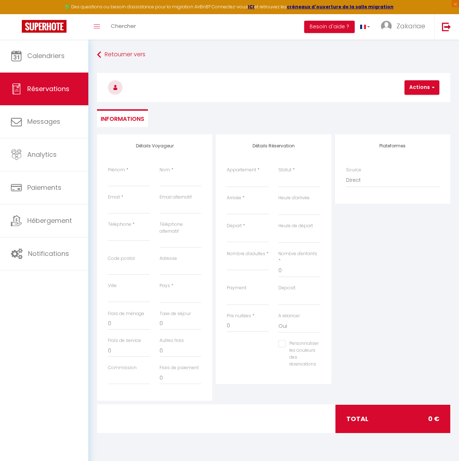
select select
checkbox input "false"
select select
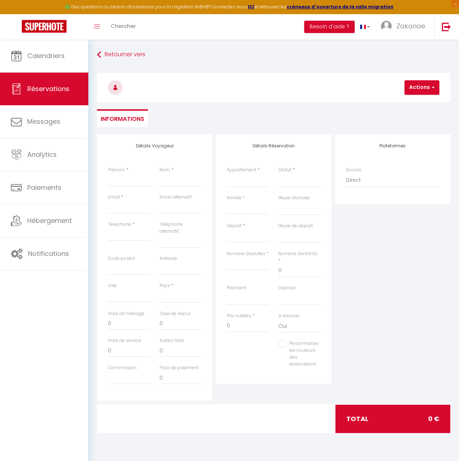
select select
checkbox input "false"
select select
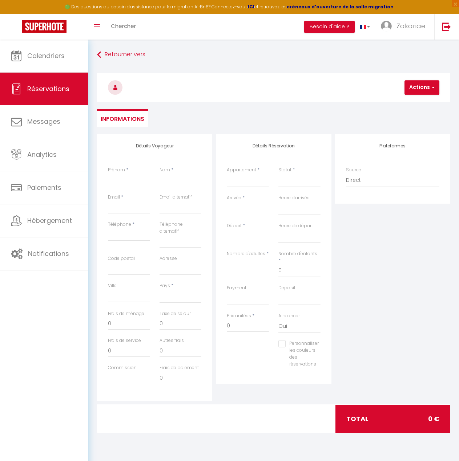
select select
click at [128, 180] on input "Prénom" at bounding box center [129, 180] width 42 height 13
type input "C"
select select
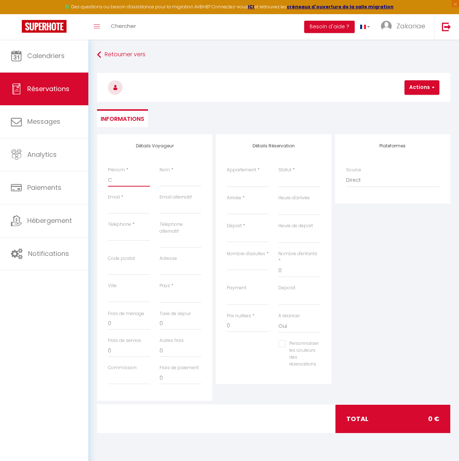
select select
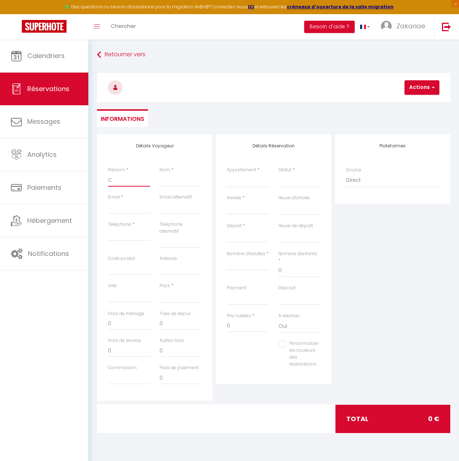
checkbox input "false"
type input "Ch"
select select
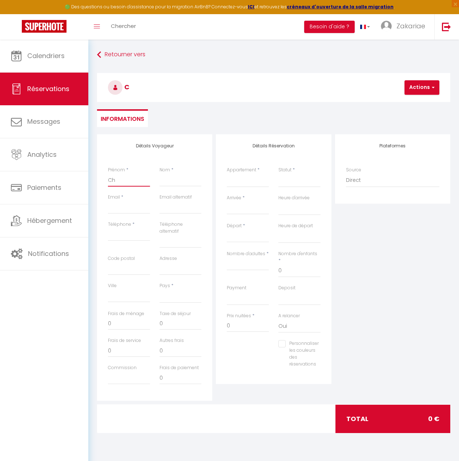
select select
checkbox input "false"
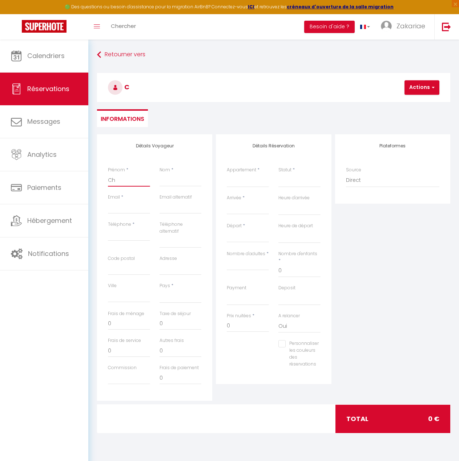
type input "Chr"
select select
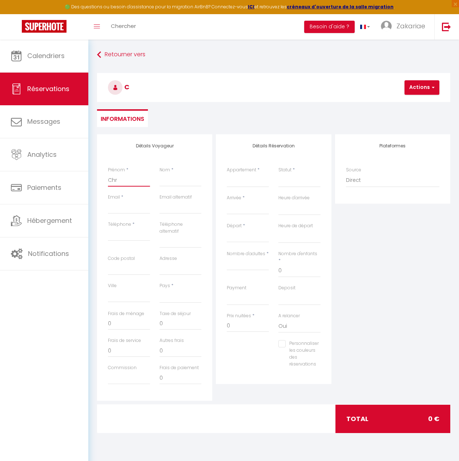
select select
checkbox input "false"
type input "Chri"
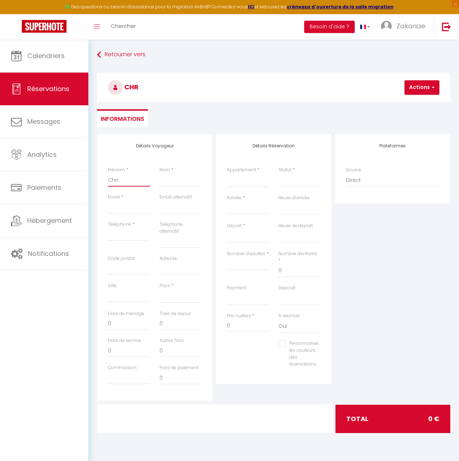
select select
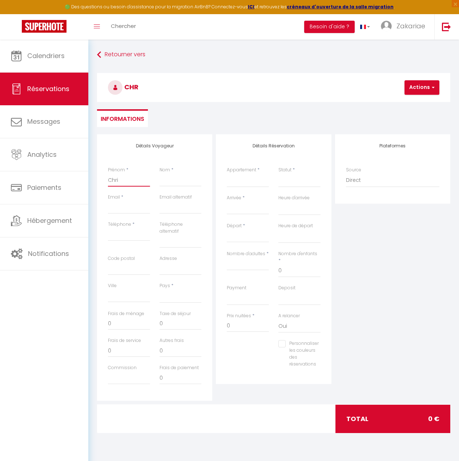
select select
checkbox input "false"
type input "[PERSON_NAME]"
select select
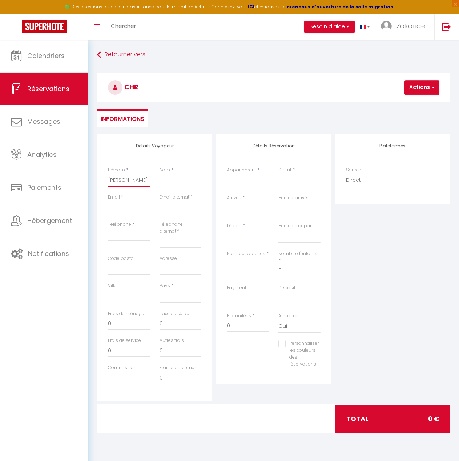
select select
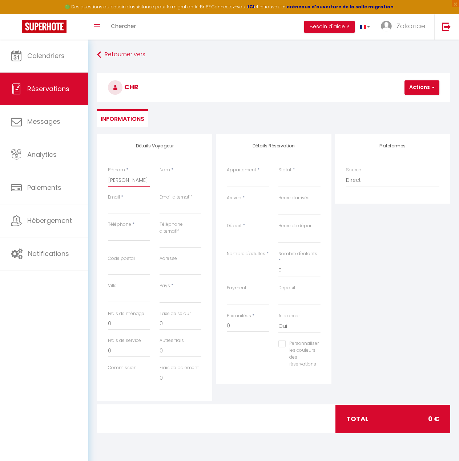
select select
checkbox input "false"
type input "[DEMOGRAPHIC_DATA]"
select select
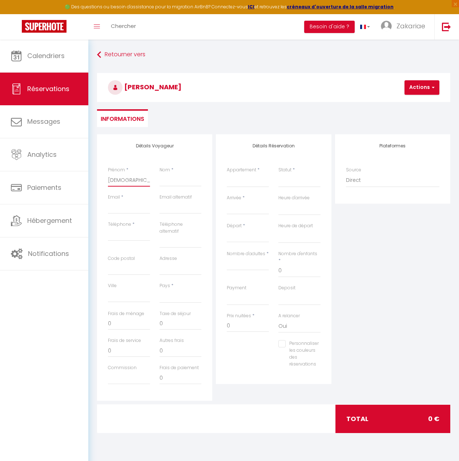
select select
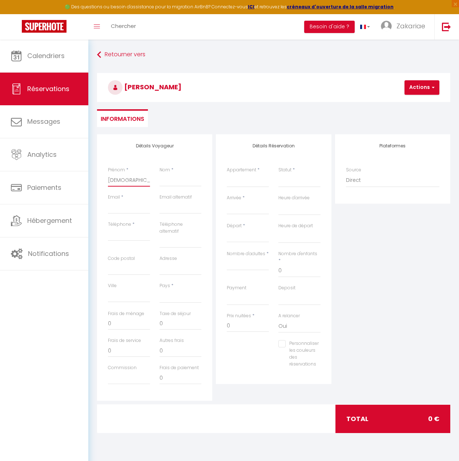
checkbox input "false"
type input "[DEMOGRAPHIC_DATA]"
select select
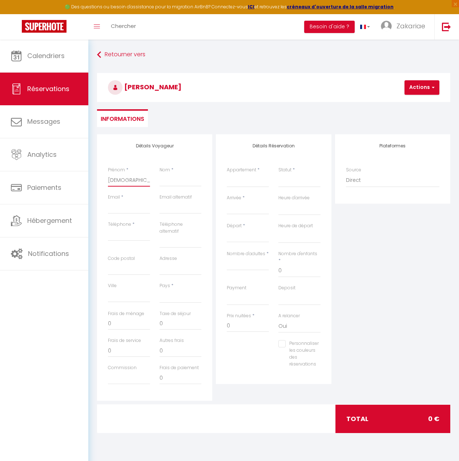
select select
checkbox input "false"
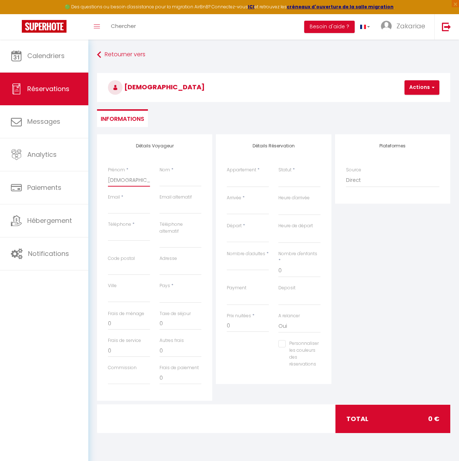
type input "[PERSON_NAME]"
select select
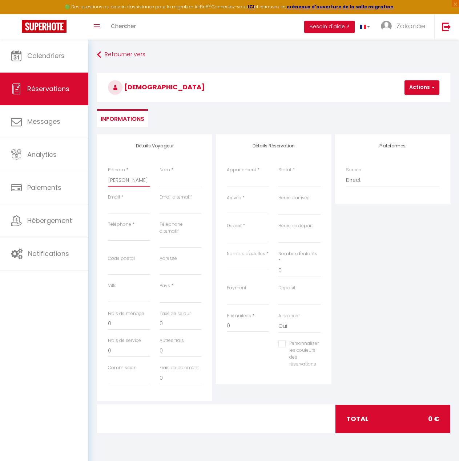
select select
checkbox input "false"
type input "[PERSON_NAME]"
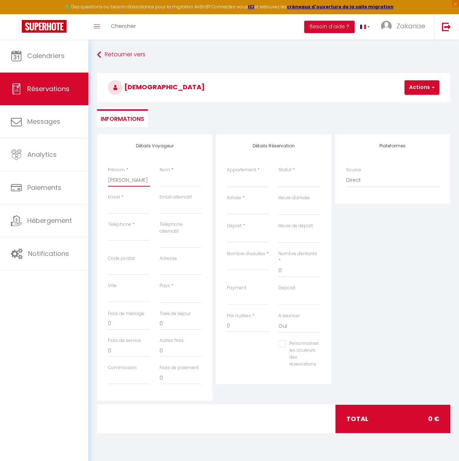
select select
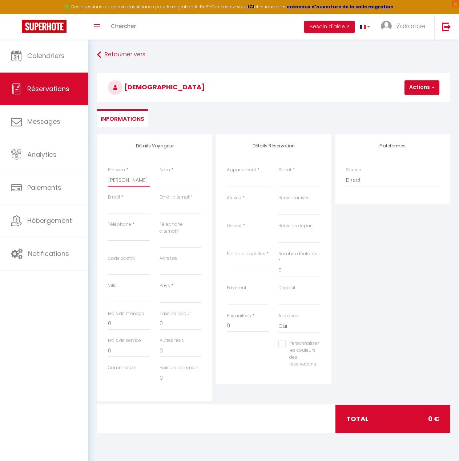
select select
checkbox input "false"
type input "[PERSON_NAME]"
select select
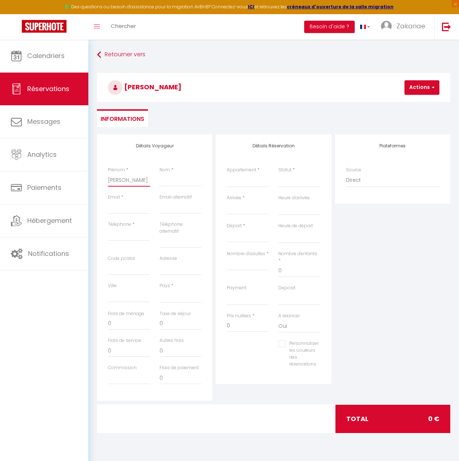
select select
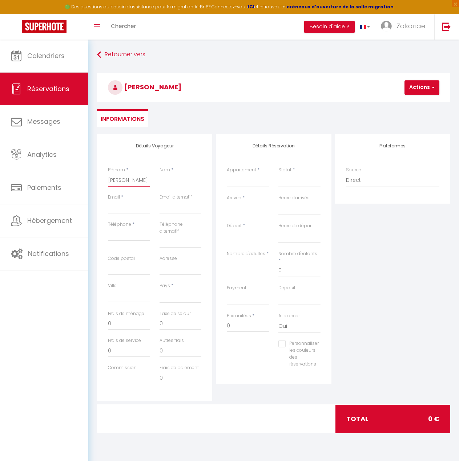
select select
checkbox input "false"
type input "[PERSON_NAME]"
click at [177, 186] on input "Nom" at bounding box center [180, 180] width 42 height 13
click at [247, 182] on select "T2 LOOS - RDC avec jardin T2 LOOS - 2eme étage T2 LOOS - 1er étage" at bounding box center [248, 181] width 42 height 14
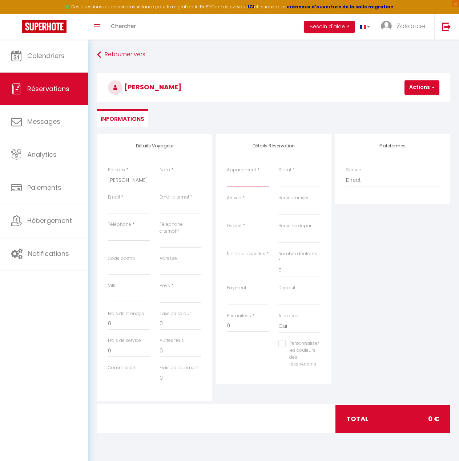
select select "60856"
click at [227, 174] on select "T2 LOOS - RDC avec jardin T2 LOOS - 2eme étage T2 LOOS - 1er étage" at bounding box center [248, 181] width 42 height 14
select select
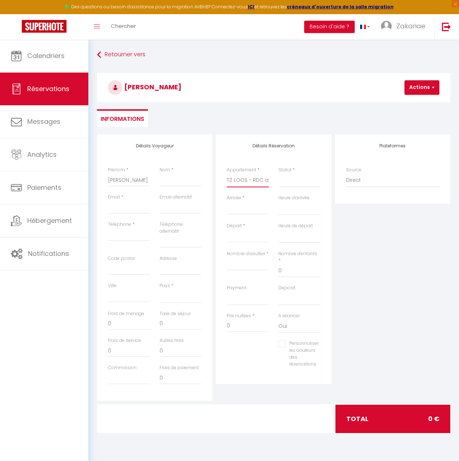
select select
checkbox input "false"
click at [300, 180] on select "Confirmé Non Confirmé [PERSON_NAME] par le voyageur No Show Request" at bounding box center [299, 181] width 42 height 14
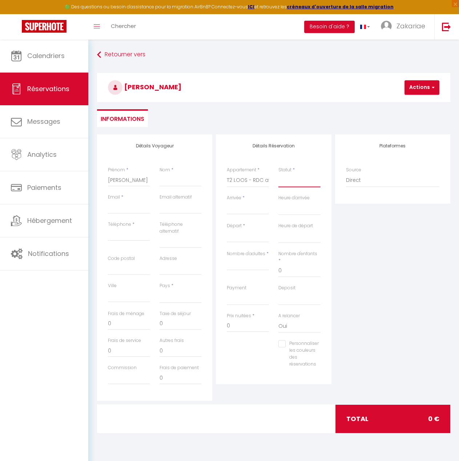
select select
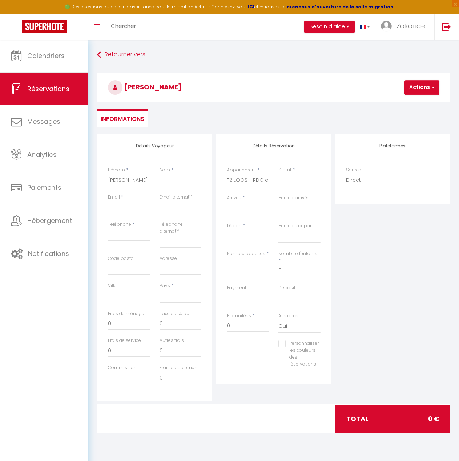
select select
checkbox input "false"
select select "4"
click at [278, 174] on select "Confirmé Non Confirmé [PERSON_NAME] par le voyageur No Show Request" at bounding box center [299, 181] width 42 height 14
select select
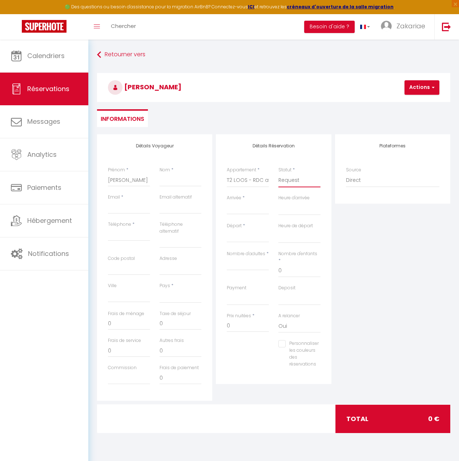
select select
checkbox input "false"
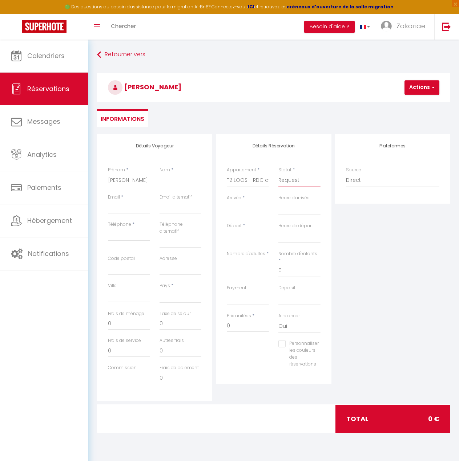
click at [295, 182] on select "Confirmé Non Confirmé [PERSON_NAME] par le voyageur No Show Request" at bounding box center [299, 181] width 42 height 14
click at [371, 235] on div "Plateformes Source Direct [DOMAIN_NAME] [DOMAIN_NAME] Chalet montagne Expedia G…" at bounding box center [392, 267] width 119 height 267
click at [258, 211] on input "Arrivée" at bounding box center [248, 208] width 42 height 9
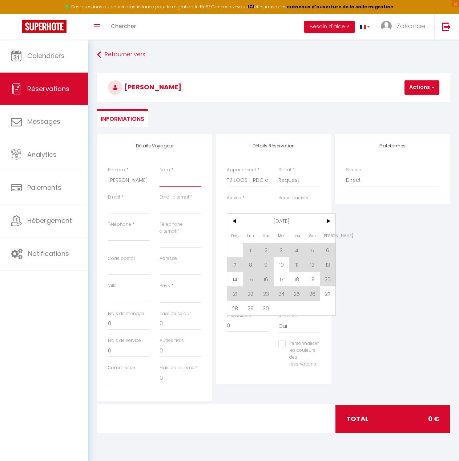
click at [173, 180] on input "Nom" at bounding box center [180, 180] width 42 height 13
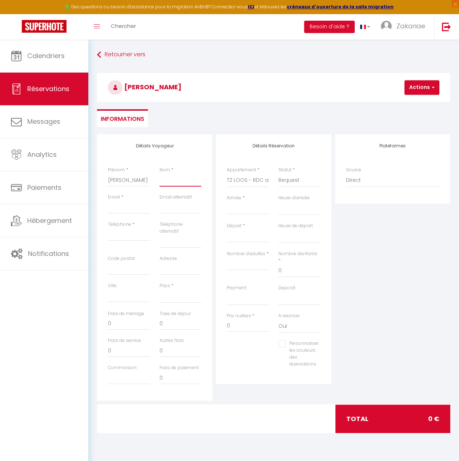
type input "M"
select select
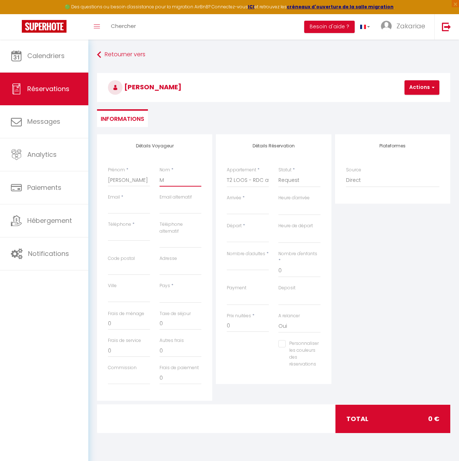
select select
checkbox input "false"
type input "Ma"
select select
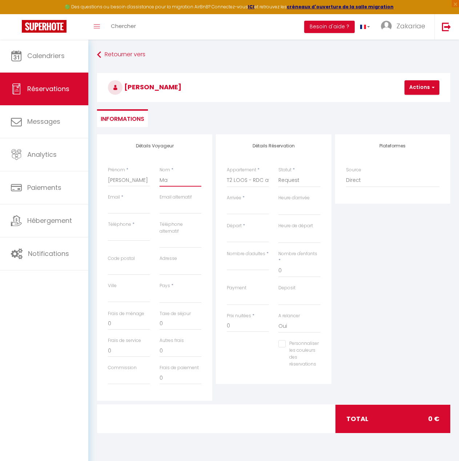
select select
checkbox input "false"
type input "Max"
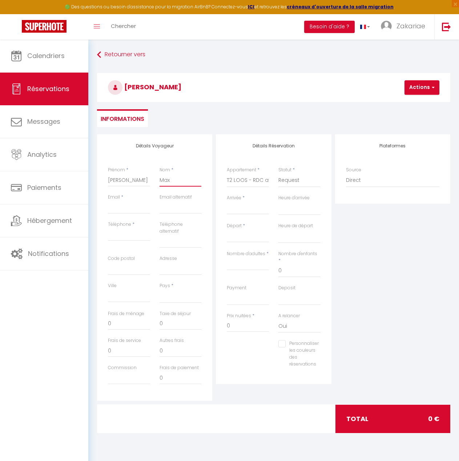
select select
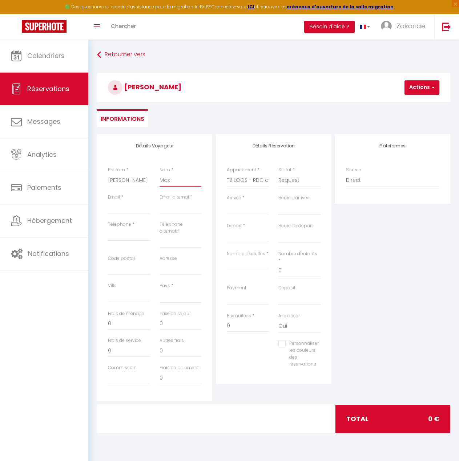
checkbox input "false"
type input "Maxi"
select select
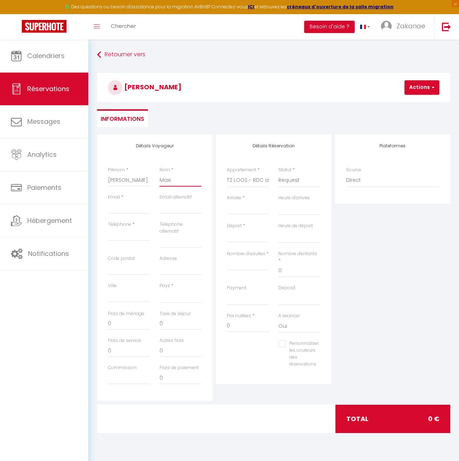
select select
checkbox input "false"
type input "Maxim"
select select
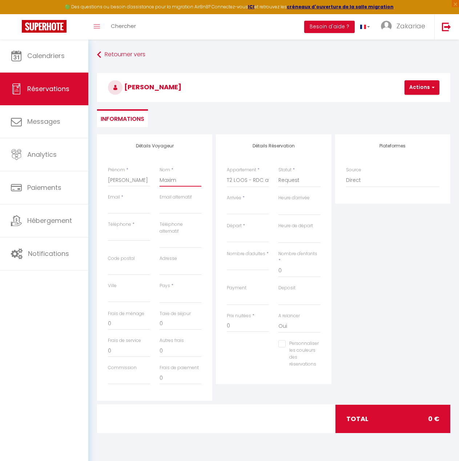
select select
checkbox input "false"
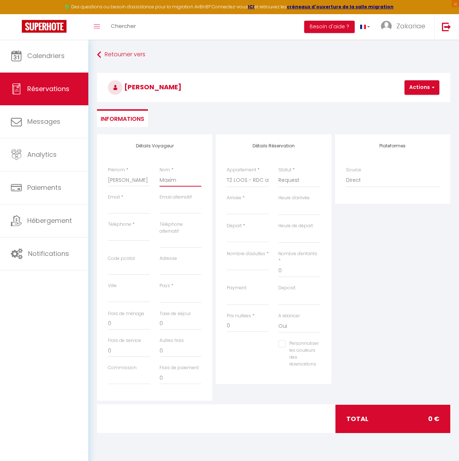
type input "Maximi"
select select
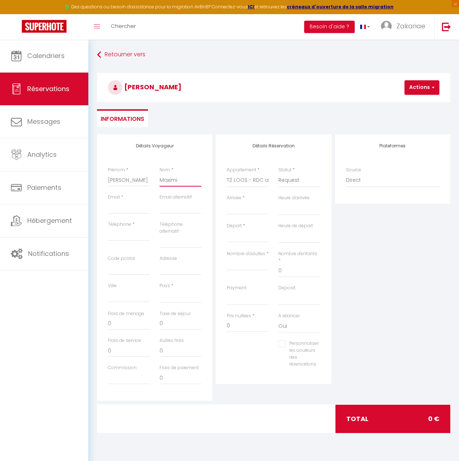
select select
checkbox input "false"
type input "Maximin"
select select
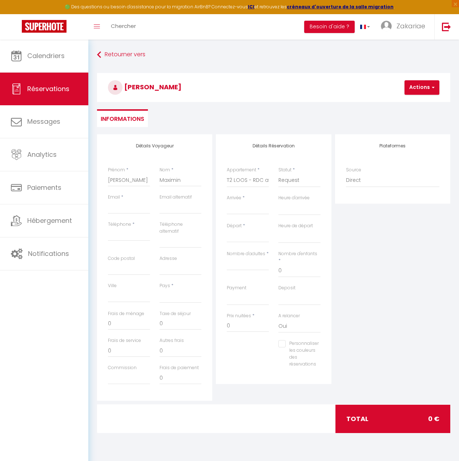
click at [129, 200] on div "Email *" at bounding box center [129, 204] width 42 height 20
click at [127, 207] on input "Email client" at bounding box center [129, 207] width 42 height 13
paste input "[EMAIL_ADDRESS][PERSON_NAME][DOMAIN_NAME]"
click at [248, 295] on select "OK KO" at bounding box center [248, 299] width 42 height 14
click at [389, 263] on div "Plateformes Source Direct [DOMAIN_NAME] [DOMAIN_NAME] Chalet montagne Expedia G…" at bounding box center [392, 267] width 119 height 267
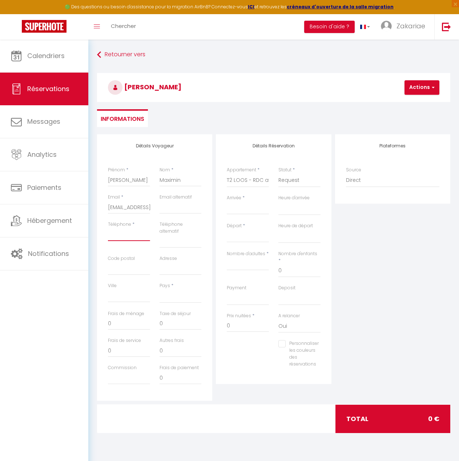
click at [124, 234] on input "Téléphone" at bounding box center [129, 234] width 42 height 13
paste input "[PHONE_NUMBER]"
click at [185, 304] on div "Pays * [GEOGRAPHIC_DATA] [GEOGRAPHIC_DATA] [GEOGRAPHIC_DATA] [GEOGRAPHIC_DATA] …" at bounding box center [181, 297] width 52 height 28
click at [186, 299] on select "[GEOGRAPHIC_DATA] [GEOGRAPHIC_DATA] [GEOGRAPHIC_DATA] [GEOGRAPHIC_DATA] [GEOGRA…" at bounding box center [180, 297] width 42 height 14
click at [159, 290] on select "[GEOGRAPHIC_DATA] [GEOGRAPHIC_DATA] [GEOGRAPHIC_DATA] [GEOGRAPHIC_DATA] [GEOGRA…" at bounding box center [180, 297] width 42 height 14
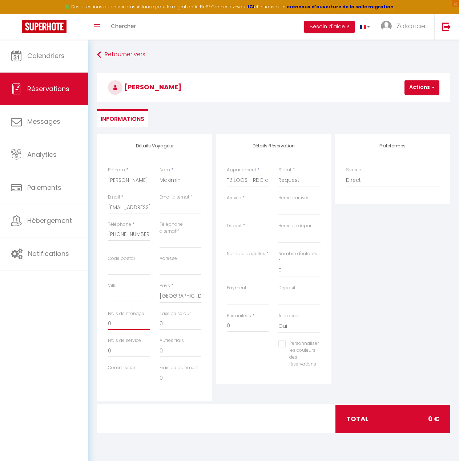
click at [134, 320] on input "0" at bounding box center [129, 323] width 42 height 13
drag, startPoint x: 134, startPoint y: 321, endPoint x: 104, endPoint y: 322, distance: 30.2
click at [104, 322] on div "Frais de ménage 0" at bounding box center [129, 324] width 52 height 27
click at [187, 327] on input "0" at bounding box center [180, 323] width 42 height 13
click at [241, 322] on input "0" at bounding box center [248, 325] width 42 height 13
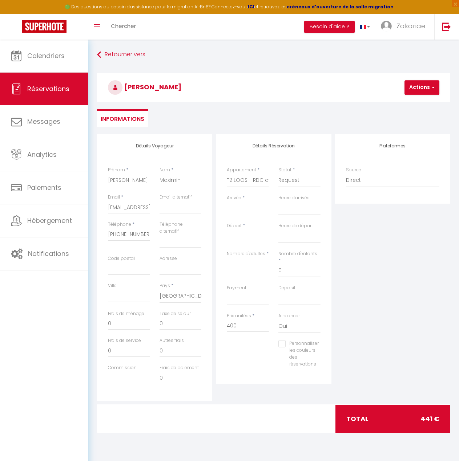
click at [256, 205] on input "Arrivée" at bounding box center [248, 208] width 42 height 9
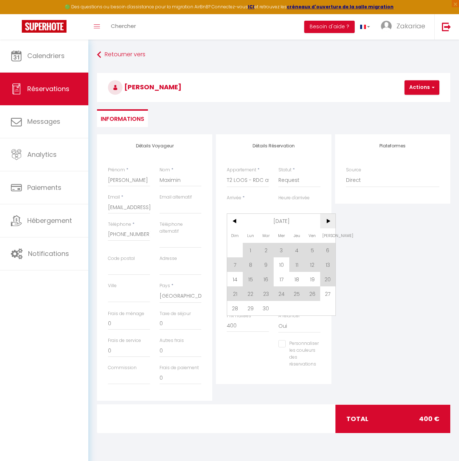
click at [333, 221] on span ">" at bounding box center [328, 221] width 16 height 15
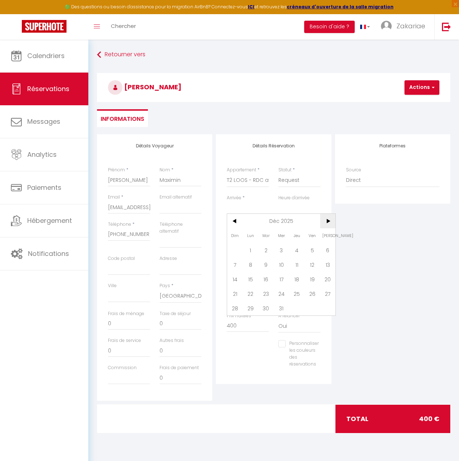
click at [330, 221] on span ">" at bounding box center [328, 221] width 16 height 15
click at [233, 225] on span "<" at bounding box center [235, 221] width 16 height 15
click at [327, 223] on span ">" at bounding box center [328, 221] width 16 height 15
click at [240, 225] on span "<" at bounding box center [235, 221] width 16 height 15
click at [326, 251] on span "6" at bounding box center [328, 250] width 16 height 15
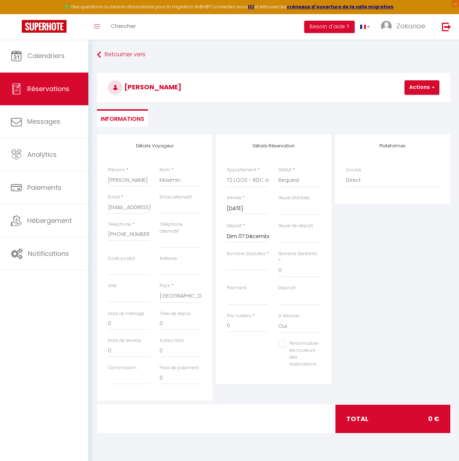
click at [259, 238] on input "Dim 07 Décembre 2025" at bounding box center [248, 236] width 42 height 9
click at [328, 291] on span "13" at bounding box center [328, 292] width 16 height 15
click at [282, 176] on select "Confirmé Non Confirmé [PERSON_NAME] par le voyageur No Show Request" at bounding box center [299, 181] width 42 height 14
click at [278, 174] on select "Confirmé Non Confirmé [PERSON_NAME] par le voyageur No Show Request" at bounding box center [299, 181] width 42 height 14
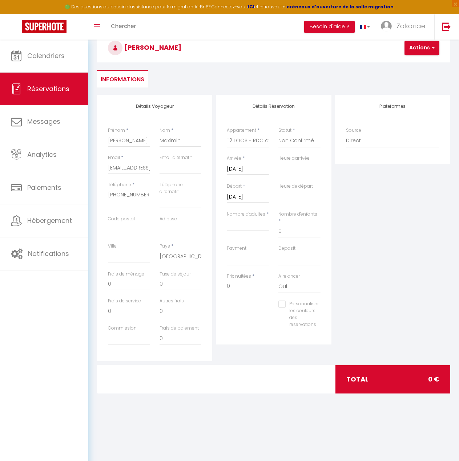
click at [245, 218] on label "Nombre d'adultes" at bounding box center [246, 214] width 39 height 7
click at [245, 218] on input "Nombre d'adultes" at bounding box center [248, 224] width 42 height 13
click at [242, 280] on input "479" at bounding box center [248, 286] width 42 height 13
click at [178, 287] on input "0" at bounding box center [180, 284] width 42 height 13
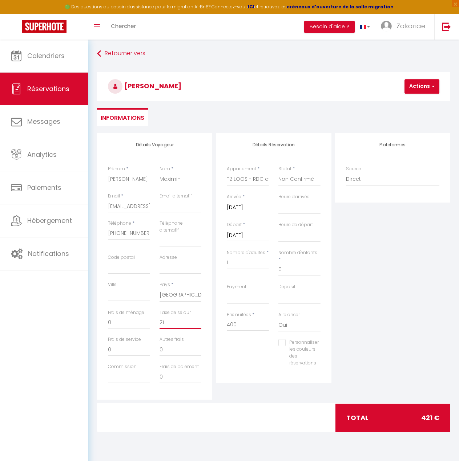
scroll to position [0, 0]
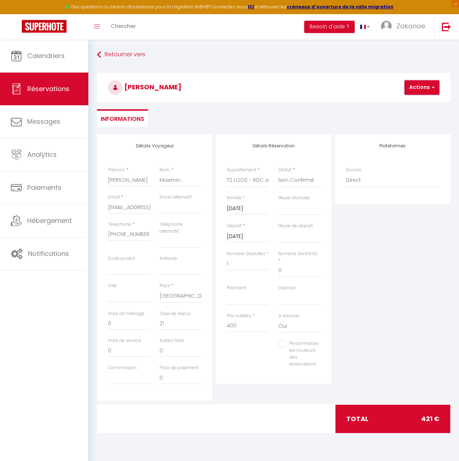
click at [433, 90] on span "button" at bounding box center [432, 87] width 4 height 7
click at [434, 101] on link "Enregistrer" at bounding box center [427, 103] width 57 height 9
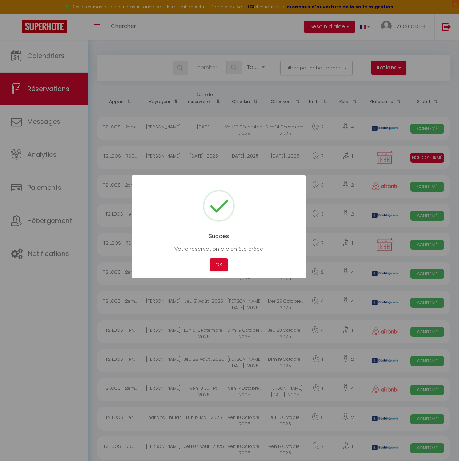
click at [324, 162] on div at bounding box center [229, 230] width 459 height 461
click at [219, 267] on button "OK" at bounding box center [219, 265] width 18 height 13
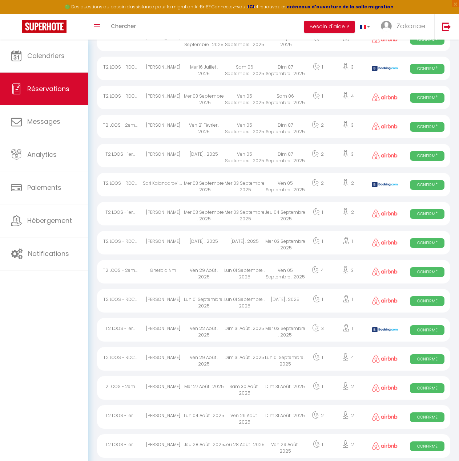
scroll to position [1135, 0]
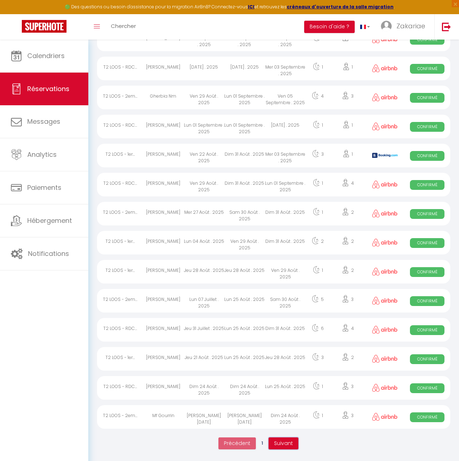
click at [281, 443] on span "Suivant" at bounding box center [283, 443] width 19 height 7
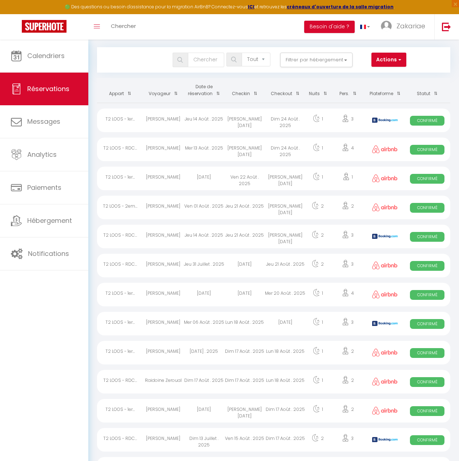
scroll to position [0, 0]
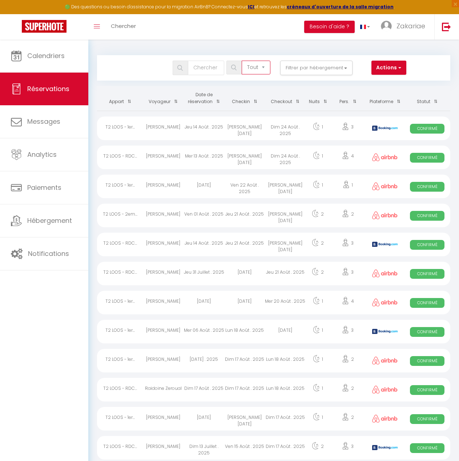
click at [254, 70] on select "Tous les statuts Annulé Confirmé Non Confirmé Tout sauf annulé No Show Request" at bounding box center [256, 68] width 29 height 14
click at [225, 70] on div "Tous les statuts Annulé Confirmé Non Confirmé Tout sauf annulé No Show Request" at bounding box center [248, 68] width 54 height 15
click at [331, 70] on button "Filtrer par hébergement" at bounding box center [316, 68] width 73 height 15
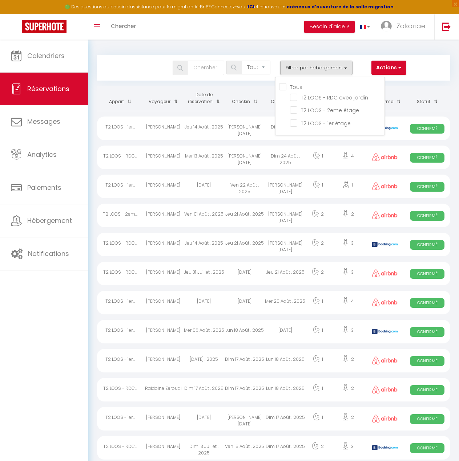
click at [438, 61] on div "Bookings Tous les statuts Annulé Confirmé Non Confirmé Tout sauf annulé No Show…" at bounding box center [274, 68] width 352 height 15
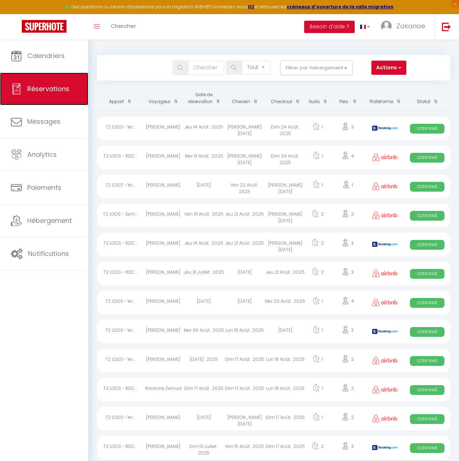
click at [53, 89] on span "Réservations" at bounding box center [48, 88] width 42 height 9
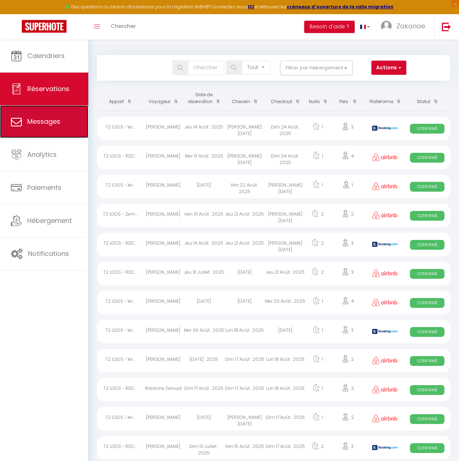
click at [53, 117] on link "Messages" at bounding box center [44, 121] width 88 height 33
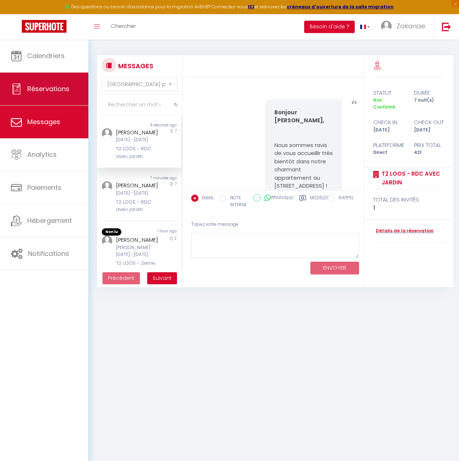
scroll to position [356, 0]
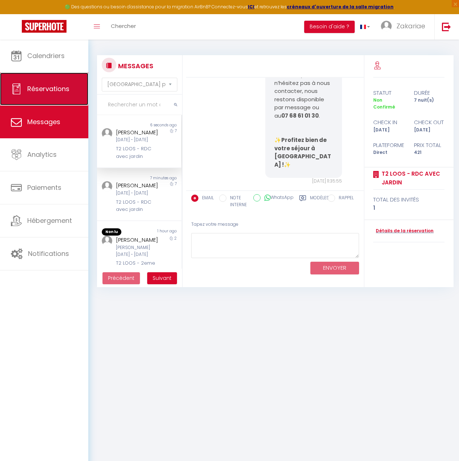
click at [58, 94] on link "Réservations" at bounding box center [44, 89] width 88 height 33
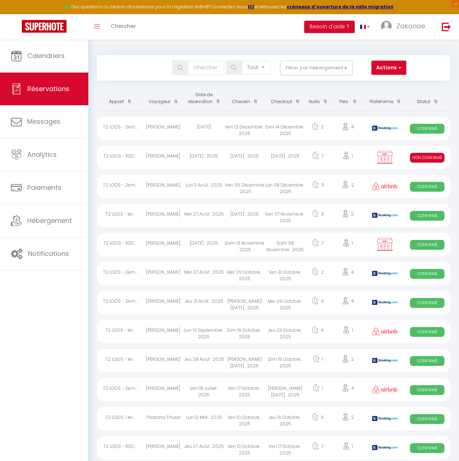
click at [272, 152] on div "[DATE] . 2025" at bounding box center [285, 158] width 41 height 24
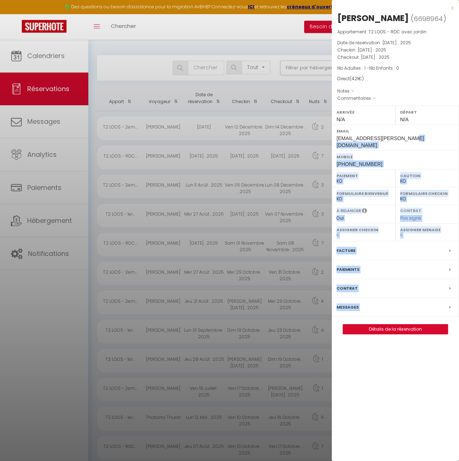
drag, startPoint x: 412, startPoint y: 150, endPoint x: 331, endPoint y: 151, distance: 80.7
copy div "Loremi +48352814595 Dolorsit AM CO Adipisc EL SE Doeiusmodt Incididun UT LA Etd…"
click at [373, 179] on label "Paiement" at bounding box center [363, 175] width 54 height 7
click at [368, 167] on span "[PHONE_NUMBER]" at bounding box center [359, 164] width 46 height 6
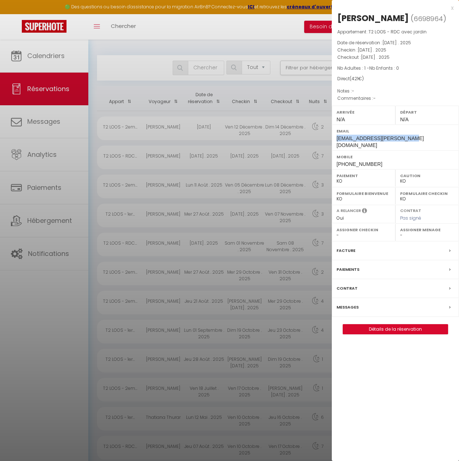
drag, startPoint x: 403, startPoint y: 149, endPoint x: 337, endPoint y: 152, distance: 65.4
click at [337, 150] on div "Email [EMAIL_ADDRESS][PERSON_NAME][DOMAIN_NAME]" at bounding box center [395, 138] width 127 height 26
copy span "[EMAIL_ADDRESS][PERSON_NAME][DOMAIN_NAME]"
drag, startPoint x: 372, startPoint y: 168, endPoint x: 336, endPoint y: 171, distance: 36.1
click at [336, 169] on div "Mobile [PHONE_NUMBER]" at bounding box center [395, 159] width 127 height 19
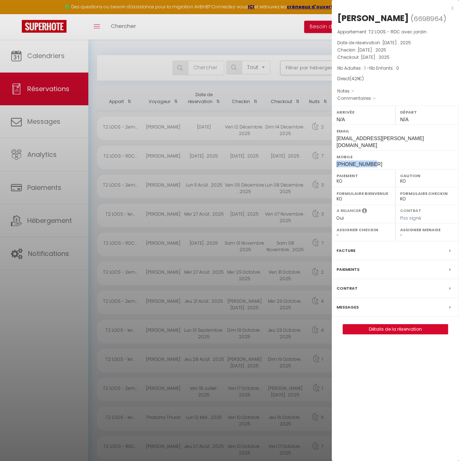
copy span "[PHONE_NUMBER]"
drag, startPoint x: 407, startPoint y: 150, endPoint x: 334, endPoint y: 152, distance: 72.3
click at [334, 150] on div "Email [EMAIL_ADDRESS][PERSON_NAME][DOMAIN_NAME]" at bounding box center [395, 138] width 127 height 26
copy span "[EMAIL_ADDRESS][PERSON_NAME][DOMAIN_NAME]"
click at [248, 238] on div at bounding box center [229, 230] width 459 height 461
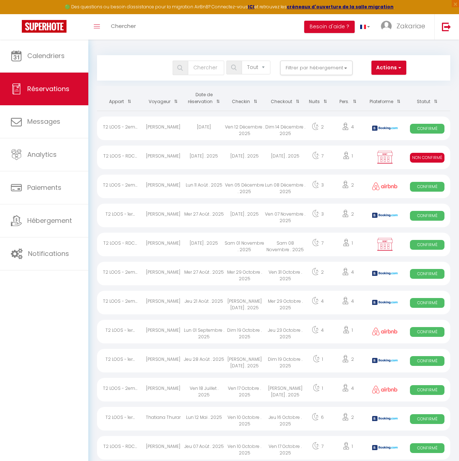
click at [254, 158] on div "[DATE] . 2025" at bounding box center [244, 158] width 41 height 24
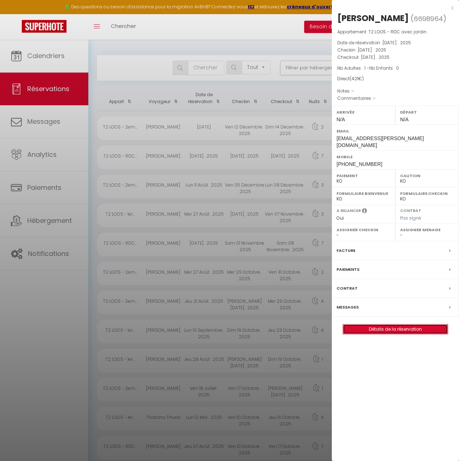
click at [399, 334] on link "Détails de la réservation" at bounding box center [395, 329] width 105 height 9
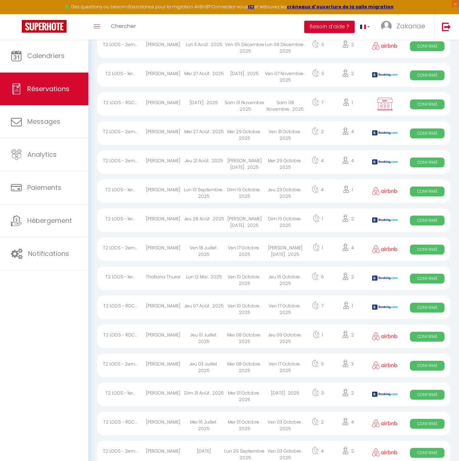
scroll to position [182, 0]
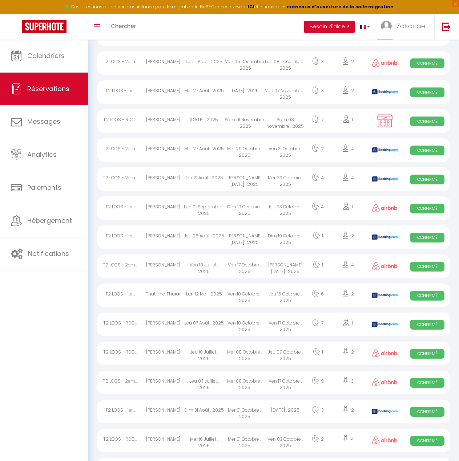
click at [252, 125] on div "Sam 01 Novembre . 2025" at bounding box center [244, 121] width 41 height 24
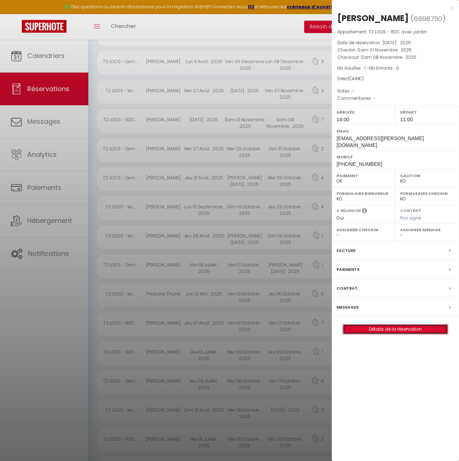
click at [393, 332] on link "Détails de la réservation" at bounding box center [395, 329] width 105 height 9
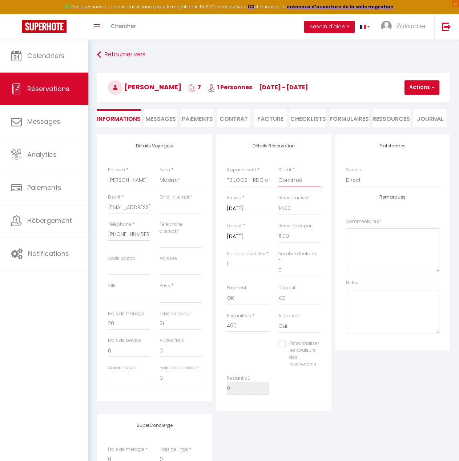
click at [300, 178] on select "Confirmé Non Confirmé [PERSON_NAME] par le voyageur No Show Request" at bounding box center [299, 181] width 42 height 14
click at [278, 174] on select "Confirmé Non Confirmé [PERSON_NAME] par le voyageur No Show Request" at bounding box center [299, 181] width 42 height 14
click at [423, 88] on button "Actions" at bounding box center [421, 87] width 35 height 15
click at [424, 99] on link "Enregistrer" at bounding box center [427, 103] width 57 height 9
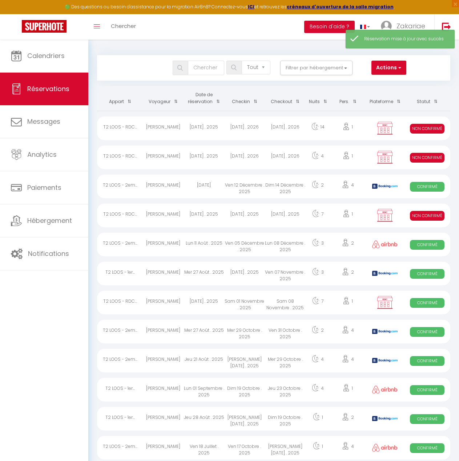
click at [311, 295] on div "7" at bounding box center [318, 303] width 25 height 24
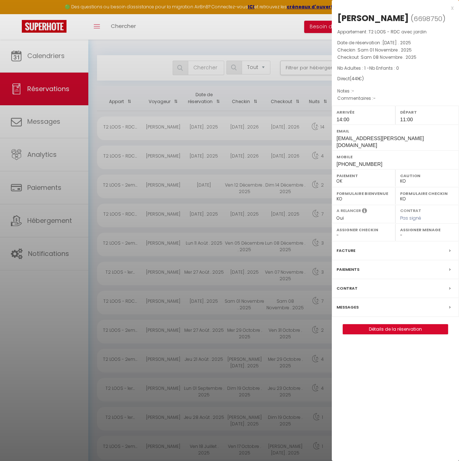
click at [380, 274] on div "Paiements" at bounding box center [395, 270] width 127 height 19
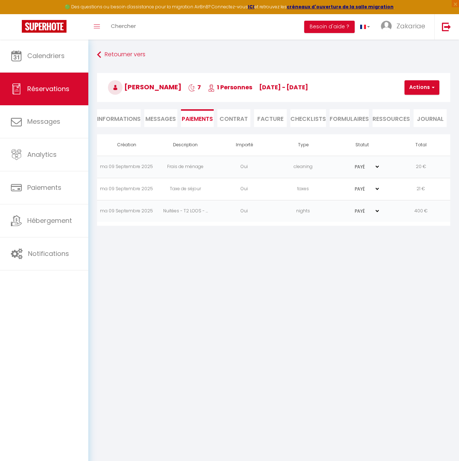
click at [161, 212] on td "Nuitées - T2 LOOS - ..." at bounding box center [185, 211] width 59 height 22
click at [172, 121] on span "Messages" at bounding box center [160, 119] width 31 height 8
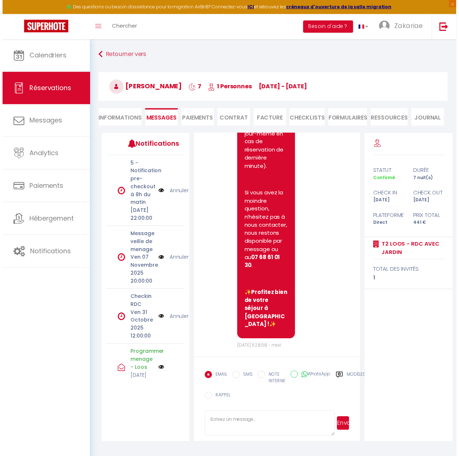
scroll to position [405, 0]
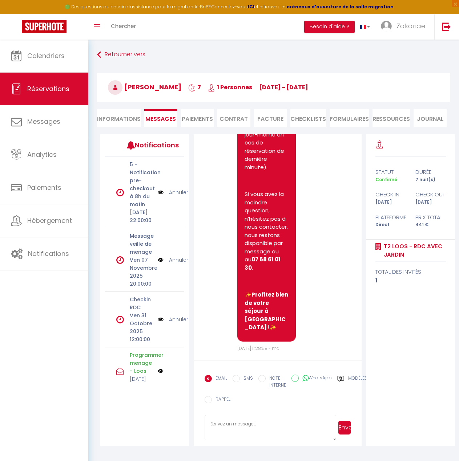
click at [201, 121] on li "Paiements" at bounding box center [197, 118] width 33 height 18
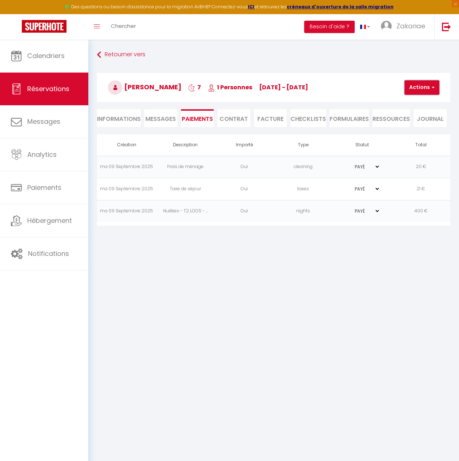
click at [404, 93] on button "Actions" at bounding box center [421, 87] width 35 height 15
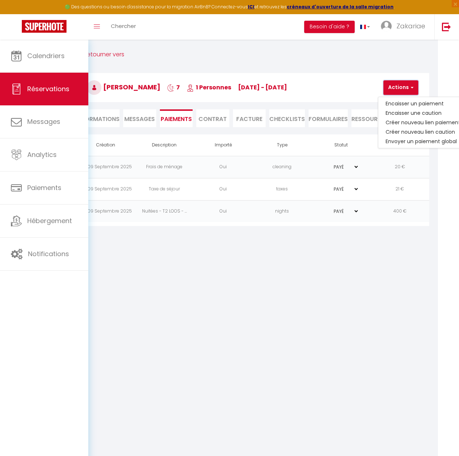
scroll to position [0, 30]
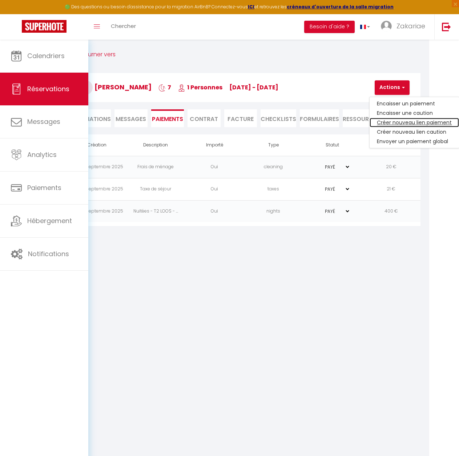
click at [416, 124] on link "Créer nouveau lien paiement" at bounding box center [413, 122] width 89 height 9
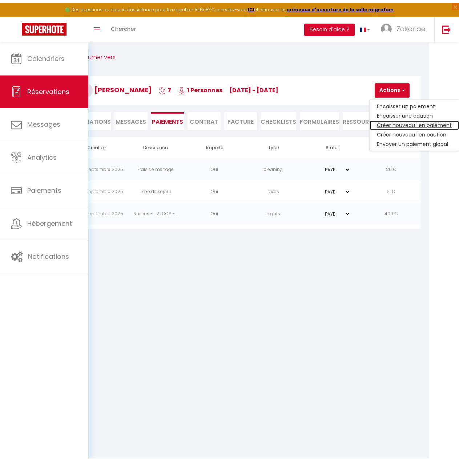
scroll to position [0, 0]
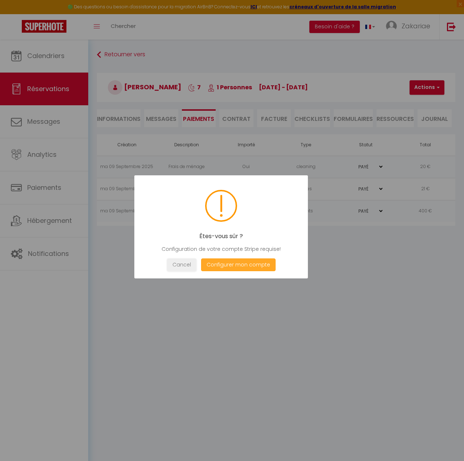
click at [257, 268] on button "Configurer mon compte" at bounding box center [238, 265] width 74 height 13
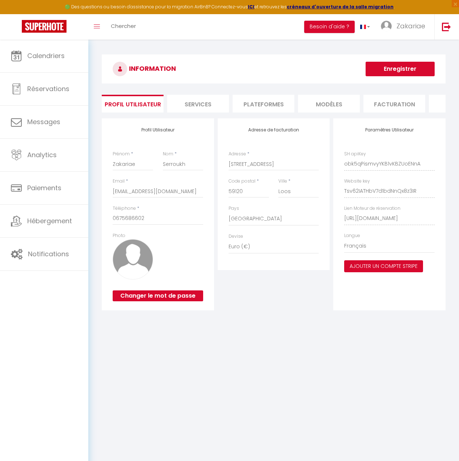
click at [373, 273] on button "Ajouter un compte Stripe" at bounding box center [383, 267] width 79 height 12
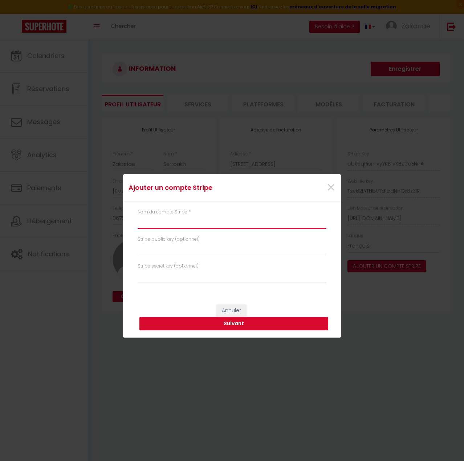
click at [217, 223] on input "text" at bounding box center [232, 222] width 189 height 13
click at [178, 223] on input "text" at bounding box center [232, 222] width 189 height 13
click at [332, 186] on span "×" at bounding box center [331, 188] width 9 height 22
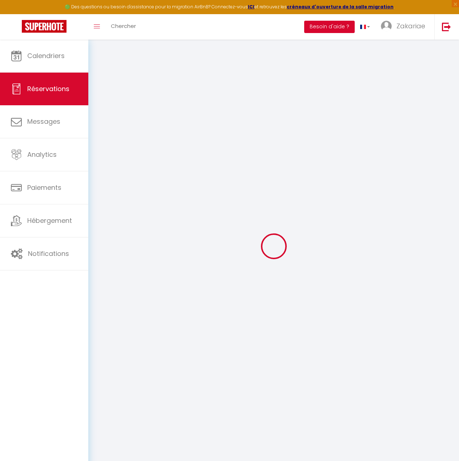
click at [336, 24] on button "Besoin d'aide ?" at bounding box center [329, 27] width 51 height 12
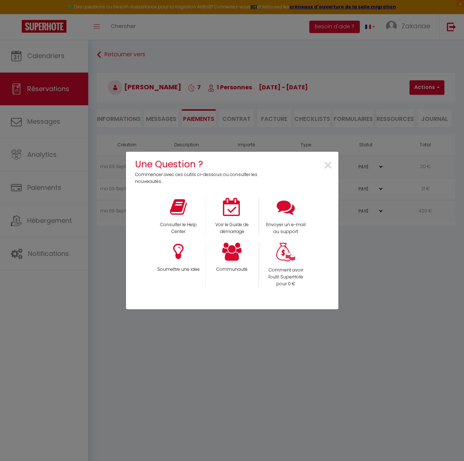
click at [362, 310] on div "Une Question ? Commencer avec ces outils ci-dessous ou consulter les nouveautés…" at bounding box center [232, 230] width 464 height 461
drag, startPoint x: 330, startPoint y: 163, endPoint x: 334, endPoint y: 165, distance: 4.9
click at [330, 163] on span "×" at bounding box center [328, 165] width 10 height 23
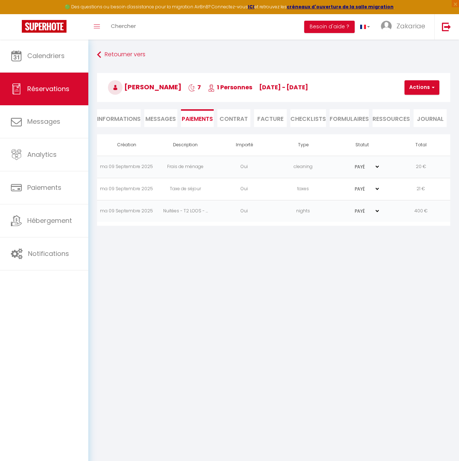
click at [373, 210] on select "PAYÉ EN ATTENTE" at bounding box center [362, 211] width 36 height 7
click at [344, 208] on select "PAYÉ EN ATTENTE" at bounding box center [362, 211] width 36 height 7
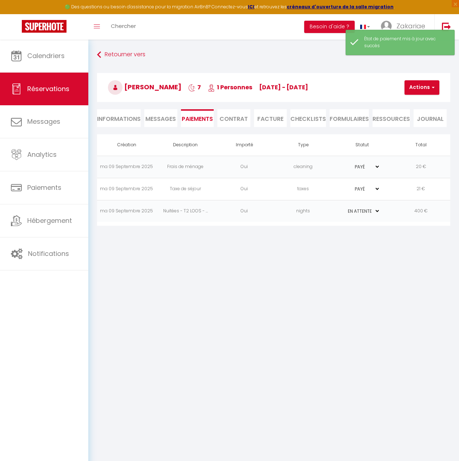
click at [372, 190] on select "PAYÉ EN ATTENTE" at bounding box center [362, 189] width 36 height 7
click at [344, 186] on select "PAYÉ EN ATTENTE" at bounding box center [362, 189] width 36 height 7
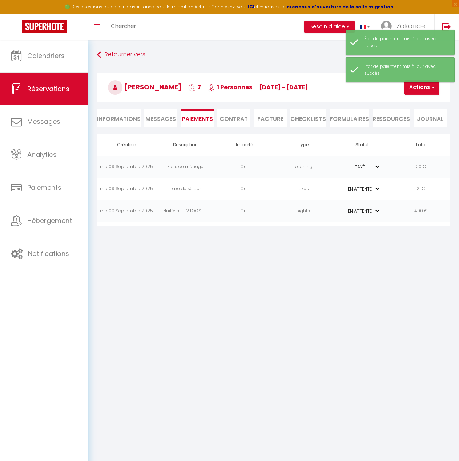
click at [379, 170] on select "PAYÉ EN ATTENTE" at bounding box center [362, 166] width 36 height 7
click at [344, 163] on select "PAYÉ EN ATTENTE" at bounding box center [362, 166] width 36 height 7
click at [134, 117] on li "Informations" at bounding box center [119, 118] width 44 height 18
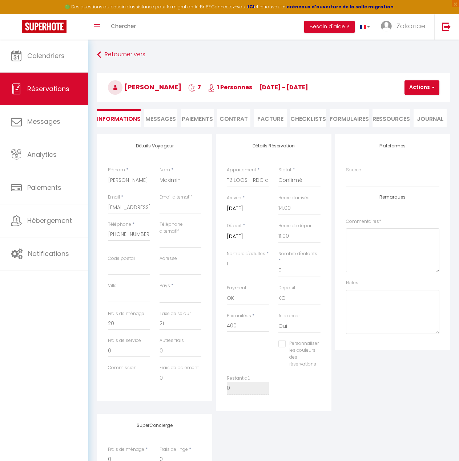
click at [184, 118] on li "Paiements" at bounding box center [197, 118] width 33 height 18
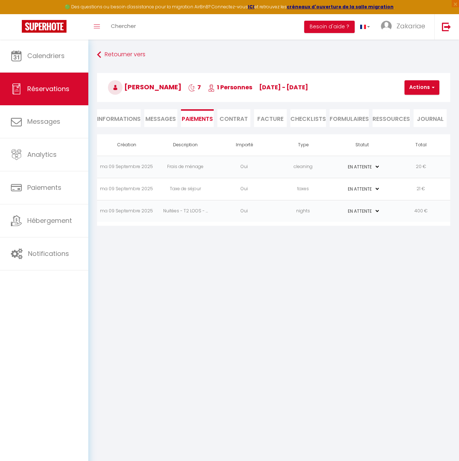
click at [422, 96] on h3 "[PERSON_NAME] 7 1 Personnes [DATE] - [DATE]" at bounding box center [273, 87] width 353 height 29
click at [427, 91] on button "Actions" at bounding box center [421, 87] width 35 height 15
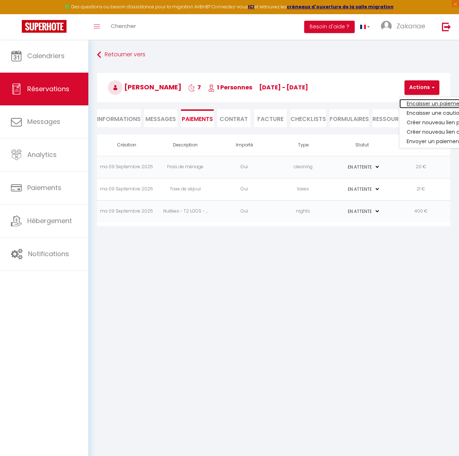
click at [444, 104] on link "Encaisser un paiement" at bounding box center [443, 103] width 89 height 9
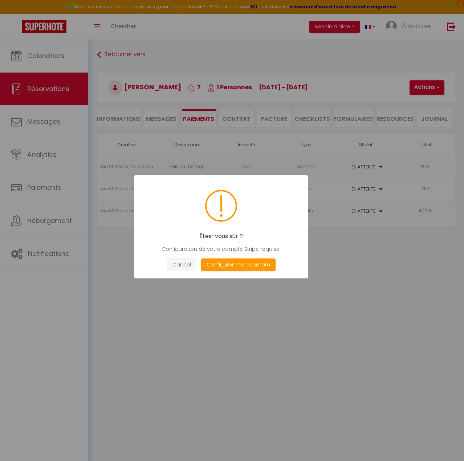
click at [186, 266] on button "Cancel" at bounding box center [181, 265] width 29 height 13
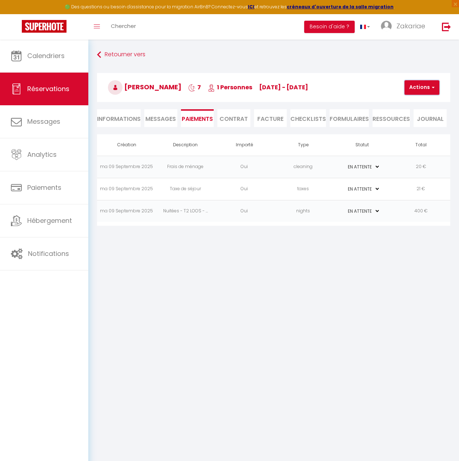
click at [421, 90] on button "Actions" at bounding box center [421, 87] width 35 height 15
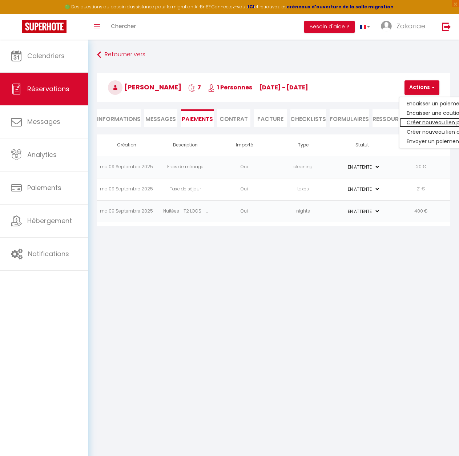
click at [424, 126] on link "Créer nouveau lien paiement" at bounding box center [443, 122] width 89 height 9
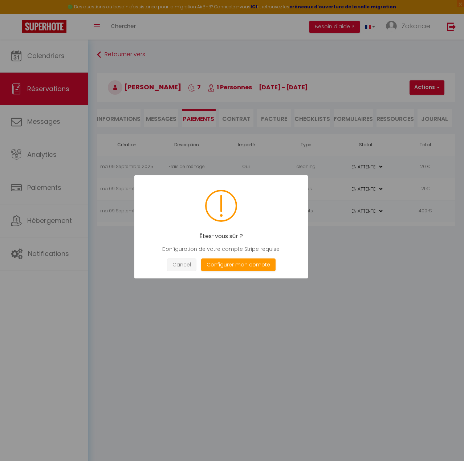
click at [186, 265] on button "Cancel" at bounding box center [181, 265] width 29 height 13
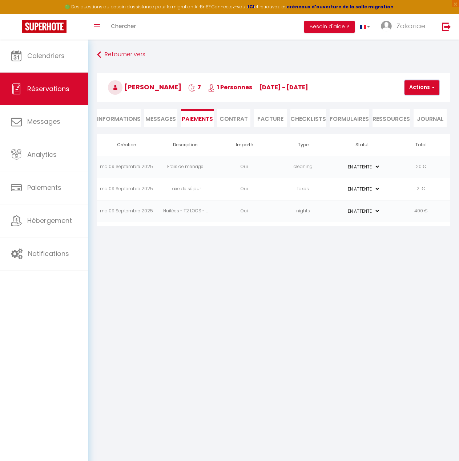
click at [417, 86] on button "Actions" at bounding box center [421, 87] width 35 height 15
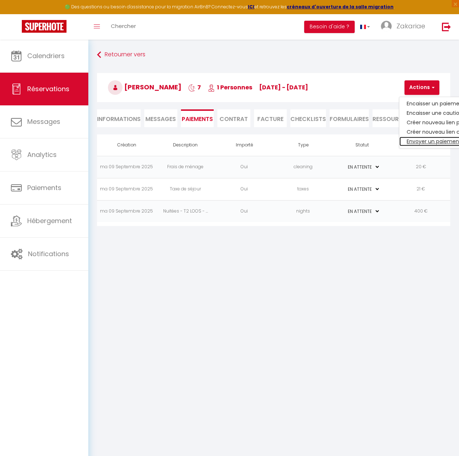
click at [431, 142] on link "Envoyer un paiement global" at bounding box center [443, 141] width 89 height 9
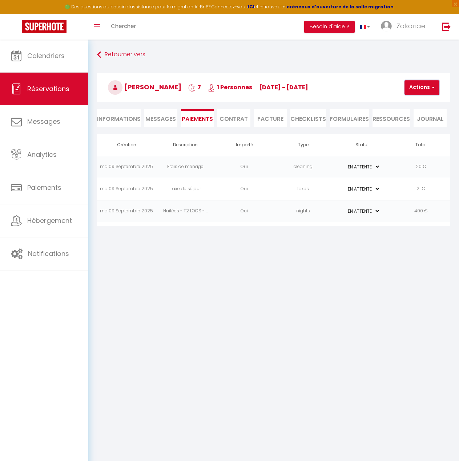
click at [423, 86] on button "Actions" at bounding box center [421, 87] width 35 height 15
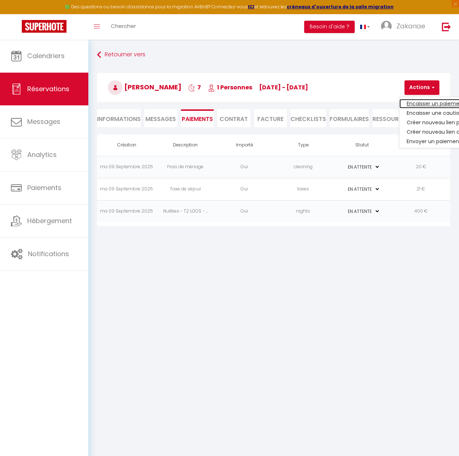
click at [445, 104] on link "Encaisser un paiement" at bounding box center [443, 103] width 89 height 9
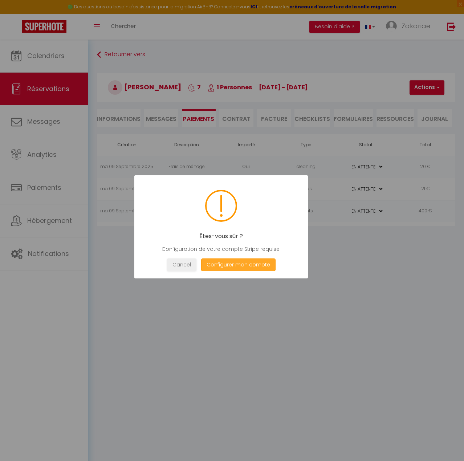
click at [259, 266] on button "Configurer mon compte" at bounding box center [238, 265] width 74 height 13
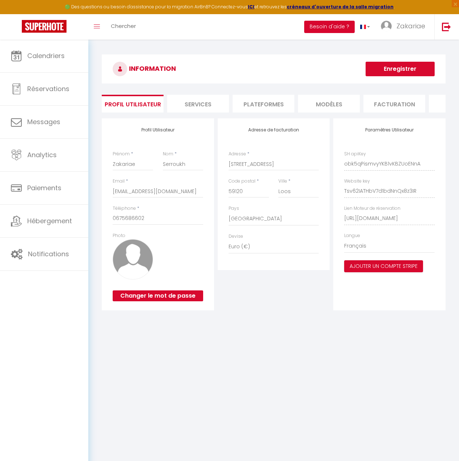
click at [332, 23] on button "Besoin d'aide ?" at bounding box center [329, 27] width 51 height 12
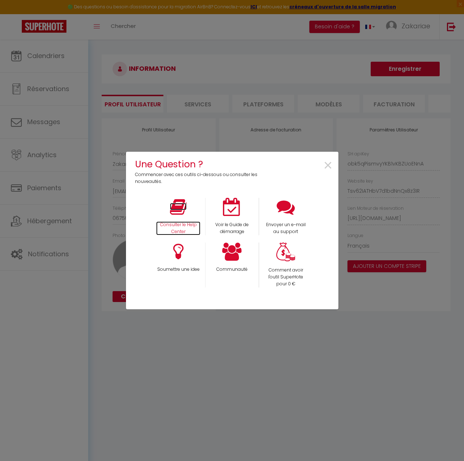
click at [187, 224] on p "Consulter le Help Center" at bounding box center [178, 229] width 44 height 14
click at [327, 163] on span "×" at bounding box center [328, 165] width 10 height 23
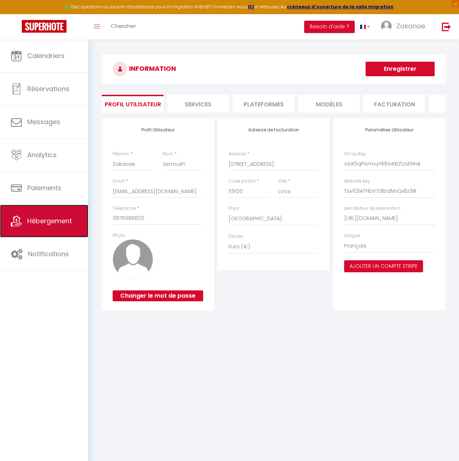
click at [73, 219] on link "Hébergement" at bounding box center [44, 221] width 88 height 33
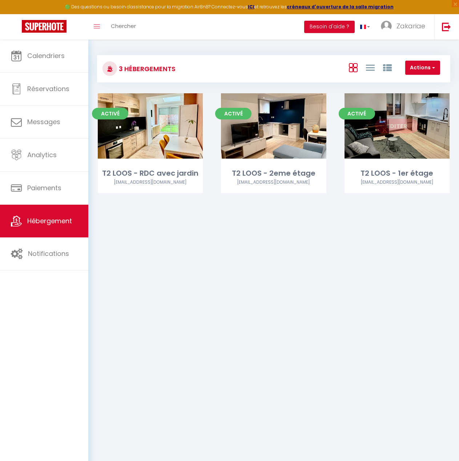
click at [433, 152] on div "Editer" at bounding box center [396, 125] width 105 height 65
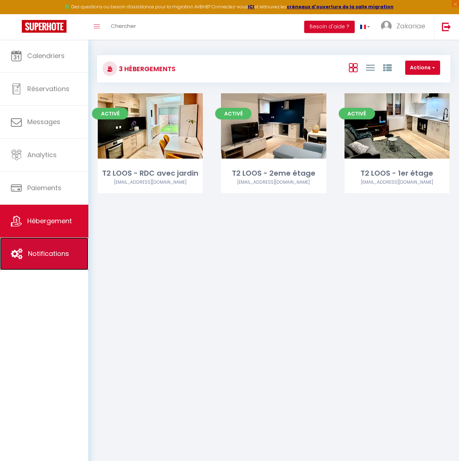
click at [64, 252] on span "Notifications" at bounding box center [48, 253] width 41 height 9
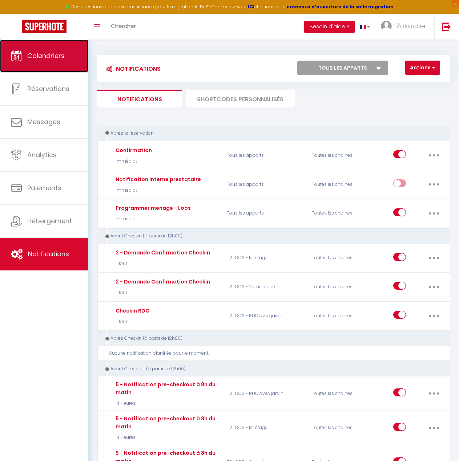
click at [52, 63] on link "Calendriers" at bounding box center [44, 56] width 88 height 33
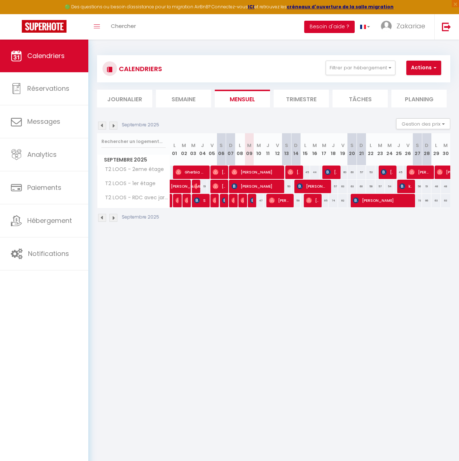
click at [336, 26] on button "Besoin d'aide ?" at bounding box center [329, 27] width 51 height 12
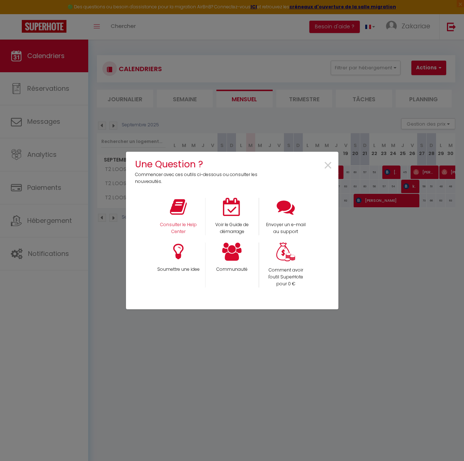
click at [183, 217] on div "Consulter le Help Center" at bounding box center [179, 216] width 54 height 37
click at [185, 207] on icon at bounding box center [178, 207] width 17 height 18
